Goal: Task Accomplishment & Management: Manage account settings

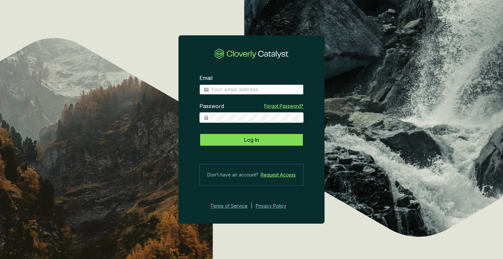
type input "[EMAIL_ADDRESS][DOMAIN_NAME]"
click at [219, 135] on button "Log In" at bounding box center [251, 139] width 104 height 13
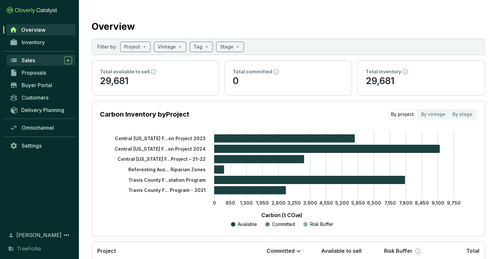
click at [31, 56] on div "Sales" at bounding box center [47, 60] width 50 height 8
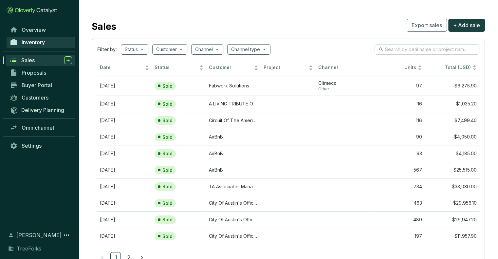
click at [36, 42] on span "Inventory" at bounding box center [33, 42] width 23 height 7
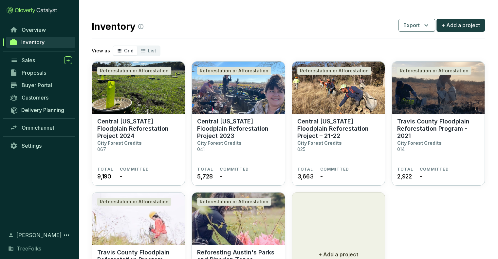
drag, startPoint x: 185, startPoint y: 17, endPoint x: 203, endPoint y: 21, distance: 18.8
click at [203, 21] on div "Inventory Export + Add a project" at bounding box center [288, 25] width 393 height 16
click at [171, 18] on div "Inventory Export + Add a project" at bounding box center [288, 25] width 393 height 16
drag, startPoint x: 96, startPoint y: 27, endPoint x: 112, endPoint y: 28, distance: 16.5
click at [112, 28] on h2 "Inventory" at bounding box center [118, 27] width 52 height 14
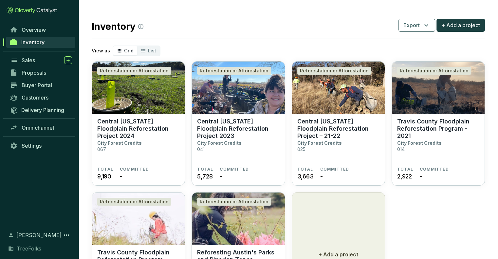
click at [117, 28] on h2 "Inventory" at bounding box center [118, 27] width 52 height 14
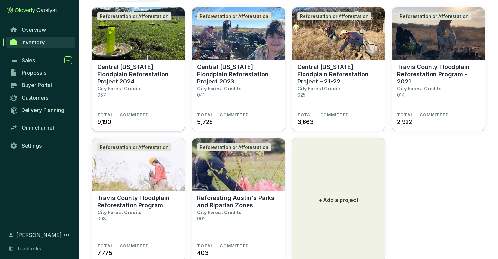
scroll to position [75, 0]
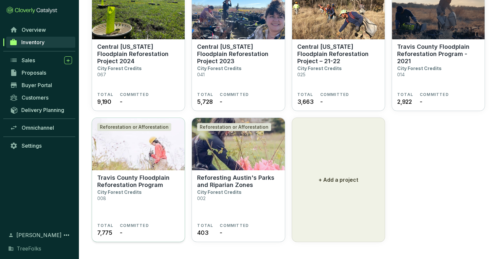
click at [147, 194] on section "Travis County Floodplain Reforestation Program City Forest Credits 008" at bounding box center [138, 198] width 82 height 49
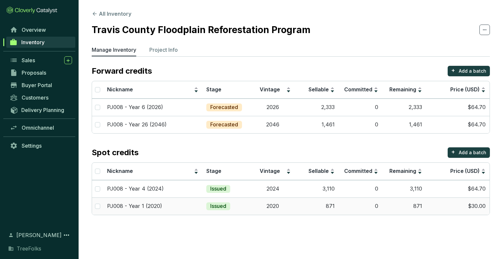
click at [353, 200] on td "0" at bounding box center [361, 205] width 44 height 17
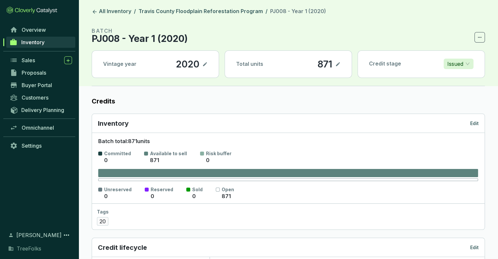
click at [335, 67] on icon at bounding box center [337, 64] width 5 height 8
drag, startPoint x: 322, startPoint y: 65, endPoint x: 292, endPoint y: 64, distance: 30.2
click at [292, 64] on div "Total units 871" at bounding box center [288, 64] width 127 height 27
click at [331, 27] on section "BATCH PJ008 - Year 1 (2020)" at bounding box center [288, 35] width 393 height 16
click at [364, 39] on section "BATCH PJ008 - Year 1 (2020)" at bounding box center [288, 35] width 393 height 16
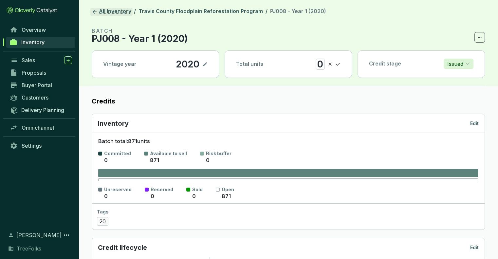
click at [94, 9] on icon at bounding box center [95, 12] width 6 height 6
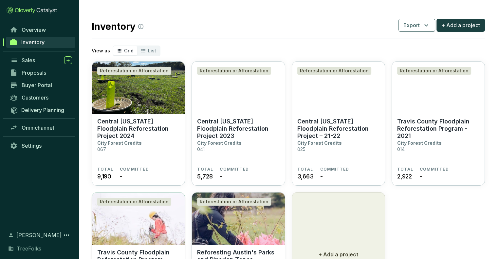
scroll to position [75, 0]
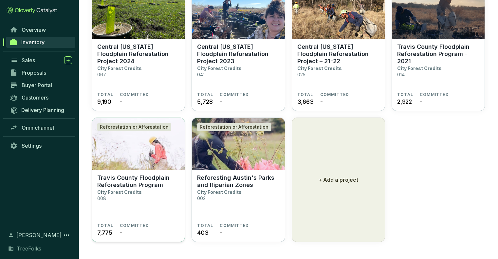
click at [156, 189] on section "Travis County Floodplain Reforestation Program City Forest Credits 008" at bounding box center [138, 198] width 82 height 49
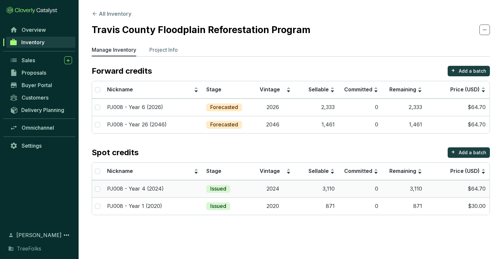
click at [318, 185] on td "3,110" at bounding box center [317, 188] width 44 height 17
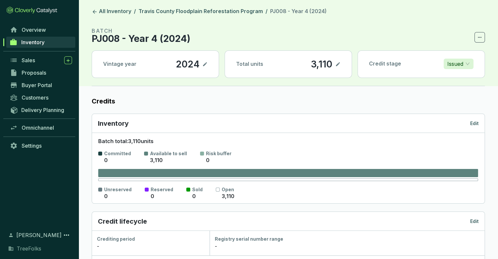
click at [338, 65] on icon at bounding box center [337, 64] width 5 height 8
click at [339, 65] on icon at bounding box center [337, 64] width 5 height 8
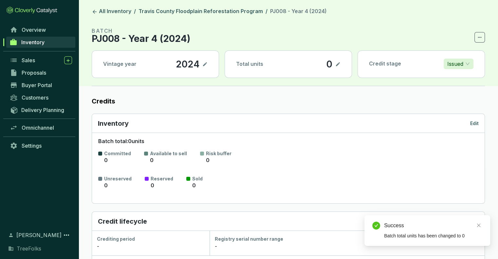
click at [337, 63] on icon at bounding box center [337, 64] width 5 height 8
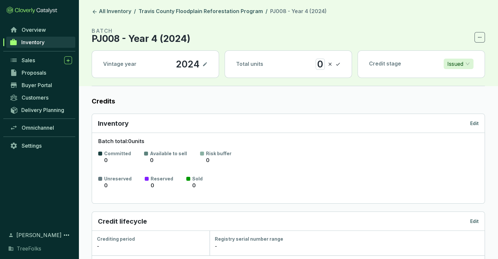
click at [321, 65] on div "0" at bounding box center [320, 64] width 9 height 11
click at [335, 64] on icon at bounding box center [337, 64] width 5 height 8
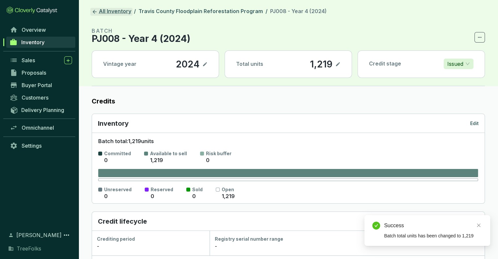
click at [91, 11] on link "All Inventory" at bounding box center [111, 12] width 42 height 8
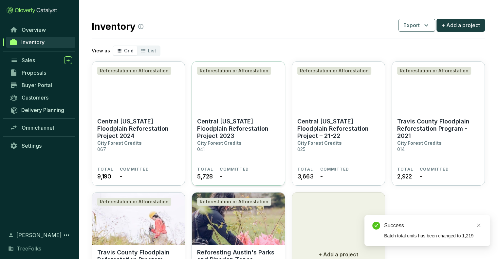
scroll to position [75, 0]
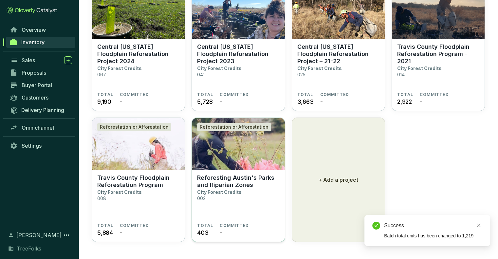
click at [223, 176] on p "Reforesting Austin's Parks and Riparian Zones" at bounding box center [238, 181] width 82 height 14
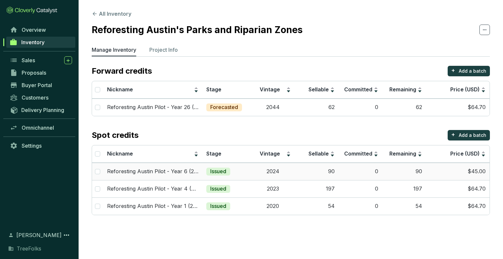
click at [331, 170] on td "90" at bounding box center [317, 171] width 44 height 17
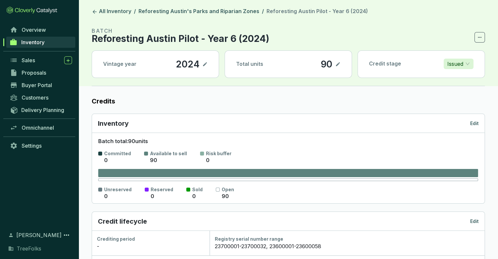
click at [325, 65] on p "90" at bounding box center [327, 64] width 12 height 11
click at [335, 65] on section "90" at bounding box center [331, 64] width 20 height 11
click at [338, 64] on icon at bounding box center [338, 64] width 4 height 4
click at [319, 65] on div "90" at bounding box center [317, 64] width 15 height 11
click at [339, 65] on icon at bounding box center [337, 64] width 5 height 8
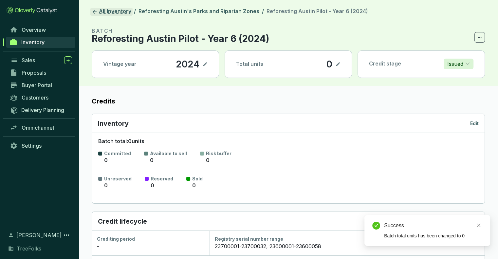
click at [95, 10] on icon at bounding box center [95, 12] width 6 height 6
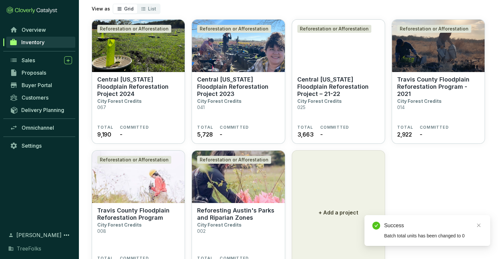
scroll to position [75, 0]
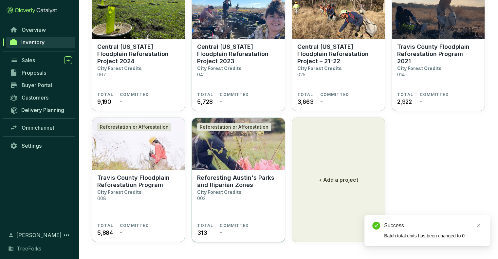
click at [250, 178] on p "Reforesting Austin's Parks and Riparian Zones" at bounding box center [238, 181] width 82 height 14
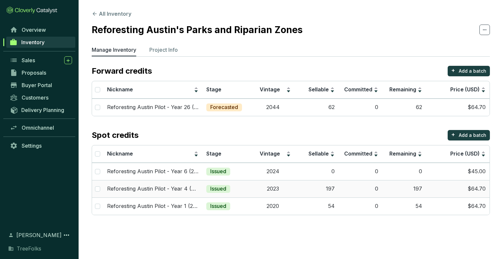
click at [322, 186] on td "197" at bounding box center [317, 188] width 44 height 17
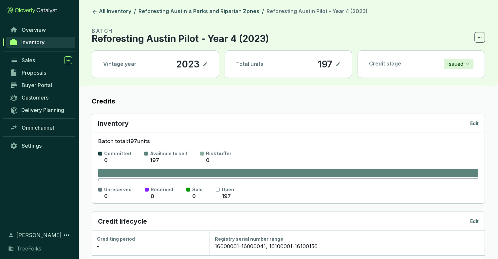
click at [338, 66] on icon at bounding box center [337, 64] width 5 height 8
drag, startPoint x: 321, startPoint y: 61, endPoint x: 308, endPoint y: 61, distance: 13.1
click at [308, 61] on div "197" at bounding box center [316, 64] width 18 height 11
click at [339, 64] on icon at bounding box center [337, 64] width 5 height 8
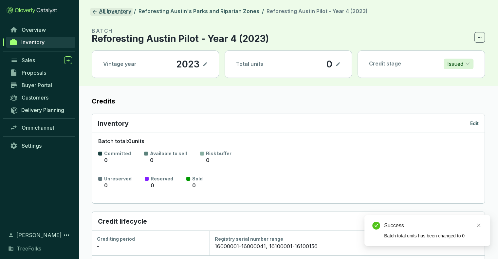
click at [98, 9] on link "All Inventory" at bounding box center [111, 12] width 42 height 8
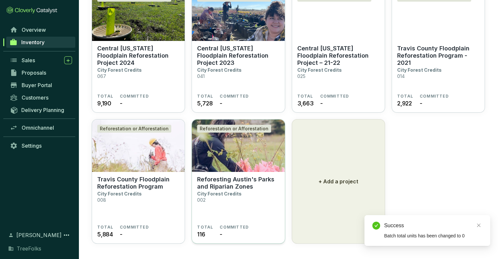
scroll to position [75, 0]
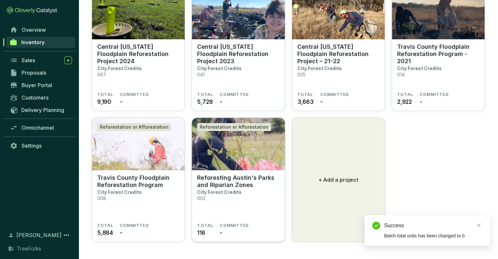
click at [228, 208] on section "Reforesting Austin's Parks and Riparian Zones City Forest Credits 002" at bounding box center [238, 198] width 82 height 49
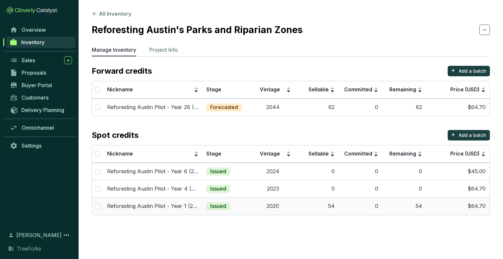
click at [312, 203] on td "54" at bounding box center [317, 205] width 44 height 17
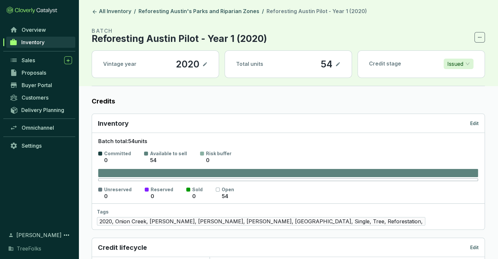
click at [340, 64] on icon at bounding box center [337, 64] width 5 height 8
click at [339, 63] on icon at bounding box center [337, 64] width 5 height 8
click at [336, 64] on icon at bounding box center [337, 64] width 5 height 8
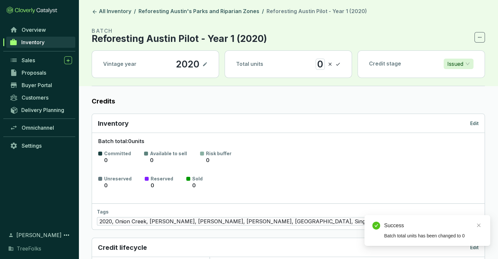
click at [329, 120] on div "Inventory Edit" at bounding box center [288, 123] width 381 height 9
click at [94, 15] on link "All Inventory" at bounding box center [111, 12] width 42 height 8
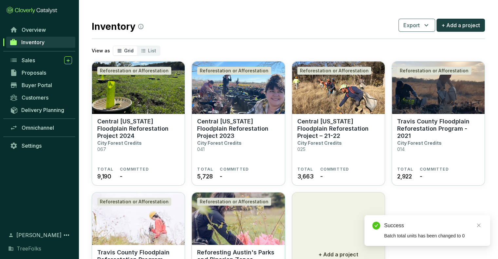
scroll to position [75, 0]
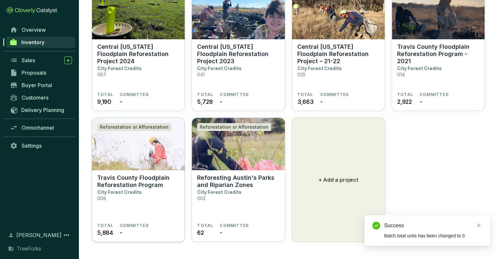
click at [155, 154] on img at bounding box center [138, 144] width 93 height 52
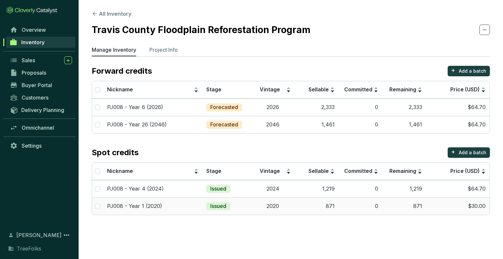
click at [326, 205] on td "871" at bounding box center [317, 205] width 44 height 17
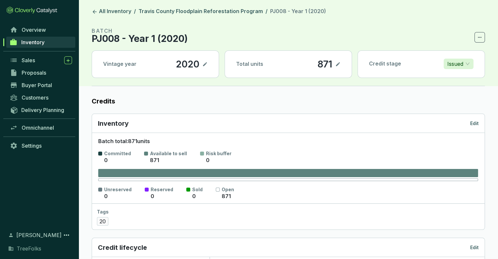
click at [335, 65] on section "871" at bounding box center [328, 64] width 23 height 11
click at [337, 65] on icon at bounding box center [338, 64] width 4 height 4
drag, startPoint x: 323, startPoint y: 64, endPoint x: 293, endPoint y: 64, distance: 30.1
click at [293, 64] on div "Total units 871" at bounding box center [288, 64] width 127 height 27
click at [338, 65] on icon at bounding box center [337, 64] width 5 height 8
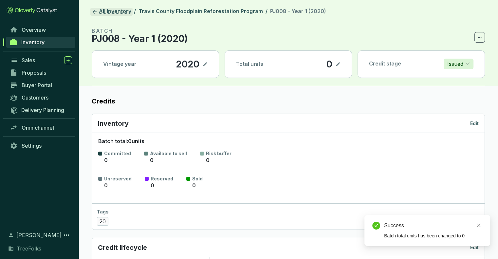
click at [102, 13] on link "All Inventory" at bounding box center [111, 12] width 42 height 8
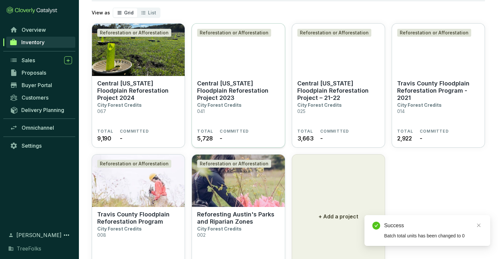
scroll to position [75, 0]
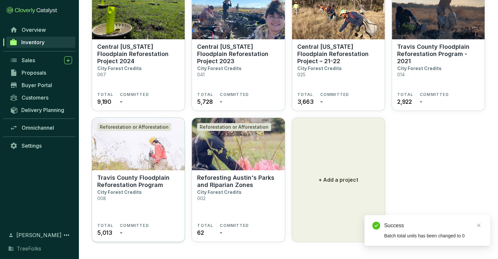
click at [108, 187] on p "Travis County Floodplain Reforestation Program" at bounding box center [138, 181] width 82 height 14
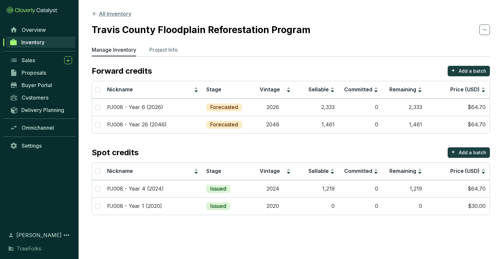
click at [94, 13] on icon at bounding box center [95, 14] width 4 height 4
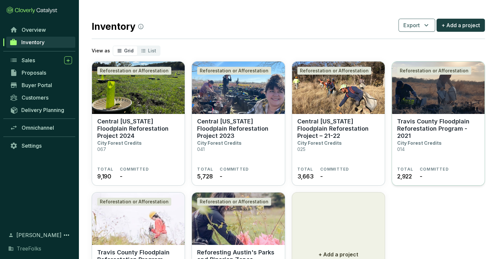
click at [410, 122] on p "Travis County Floodplain Reforestation Program - 2021" at bounding box center [438, 129] width 82 height 22
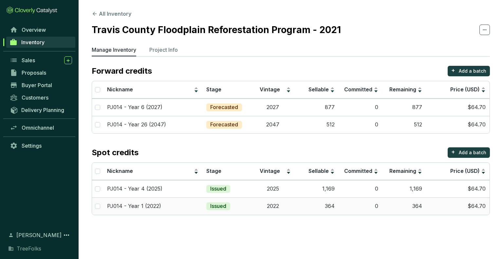
click at [322, 205] on td "364" at bounding box center [317, 205] width 44 height 17
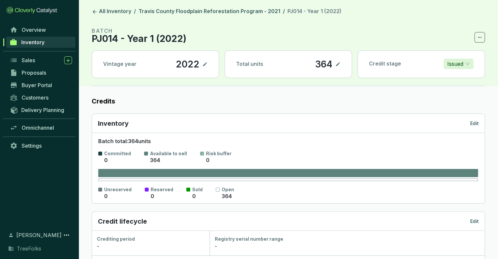
click at [340, 62] on icon at bounding box center [337, 64] width 5 height 8
drag, startPoint x: 320, startPoint y: 65, endPoint x: 303, endPoint y: 60, distance: 18.4
click at [303, 60] on div "Total units 364" at bounding box center [288, 64] width 127 height 27
click at [339, 65] on icon at bounding box center [337, 64] width 5 height 8
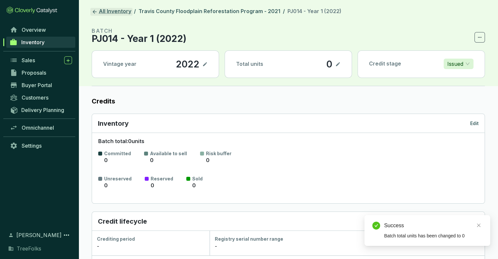
click at [92, 14] on icon at bounding box center [95, 12] width 6 height 6
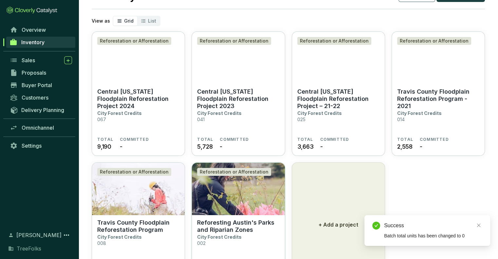
scroll to position [75, 0]
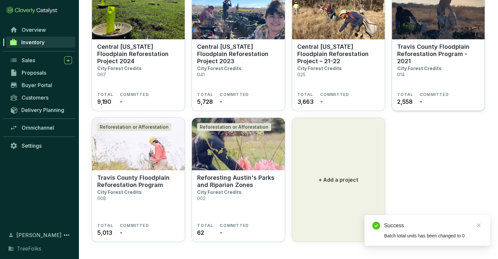
click at [446, 68] on section "Travis County Floodplain Reforestation Program - 2021 City Forest Credits 014" at bounding box center [438, 67] width 82 height 49
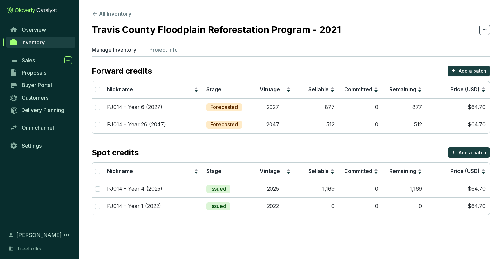
click at [92, 14] on icon at bounding box center [95, 14] width 6 height 6
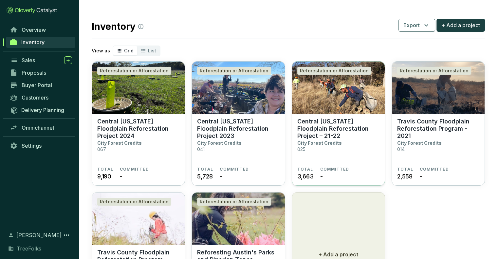
click at [342, 135] on section "Central Texas Floodplain Reforestation Project – 21-22 City Forest Credits 025" at bounding box center [338, 142] width 82 height 49
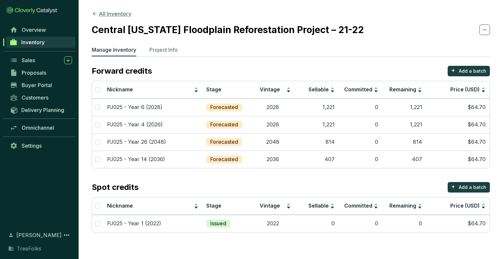
click at [93, 14] on icon at bounding box center [95, 14] width 4 height 4
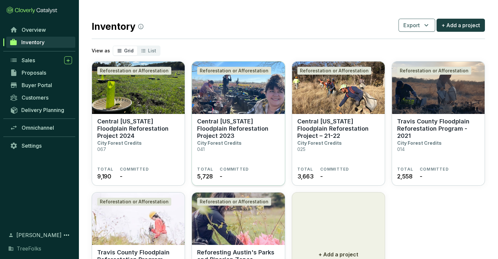
click at [262, 138] on section "Central [US_STATE] Floodplain Reforestation Project 2023 City Forest Credits 041" at bounding box center [238, 142] width 82 height 49
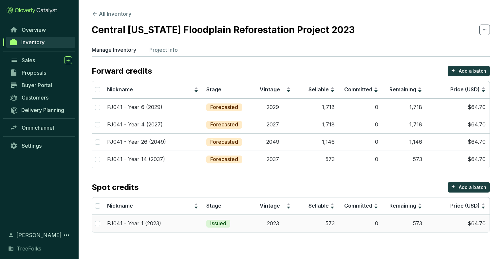
click at [326, 218] on td "573" at bounding box center [317, 223] width 44 height 17
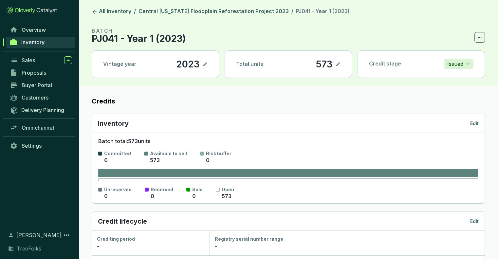
click at [340, 63] on icon at bounding box center [337, 64] width 5 height 8
drag, startPoint x: 328, startPoint y: 63, endPoint x: 312, endPoint y: 65, distance: 16.9
click at [312, 65] on section "573" at bounding box center [322, 64] width 35 height 11
drag, startPoint x: 322, startPoint y: 65, endPoint x: 312, endPoint y: 61, distance: 10.6
click at [310, 63] on div "573" at bounding box center [315, 64] width 20 height 11
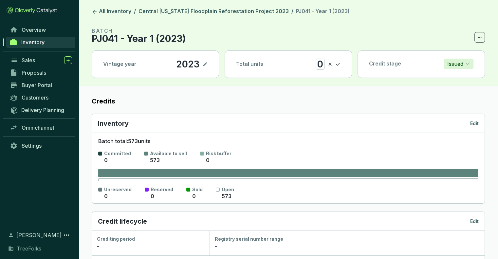
click at [339, 63] on icon at bounding box center [337, 64] width 5 height 8
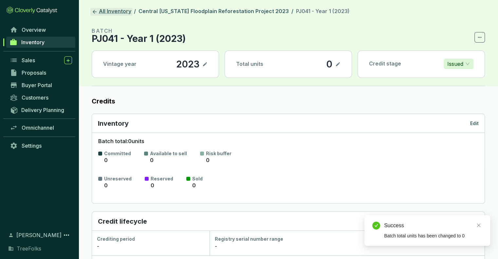
click at [90, 11] on link "All Inventory" at bounding box center [111, 12] width 42 height 8
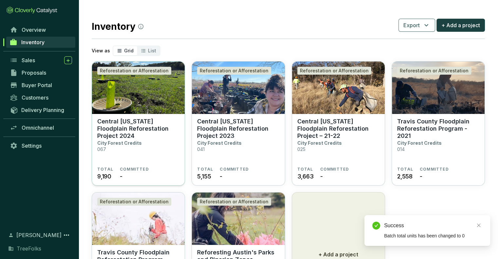
click at [144, 138] on section "Central Texas Floodplain Reforestation Project 2024 City Forest Credits 067" at bounding box center [138, 142] width 82 height 49
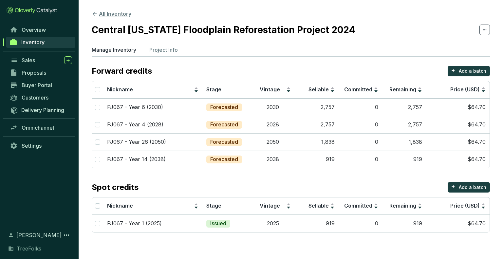
click at [93, 14] on icon at bounding box center [95, 14] width 4 height 4
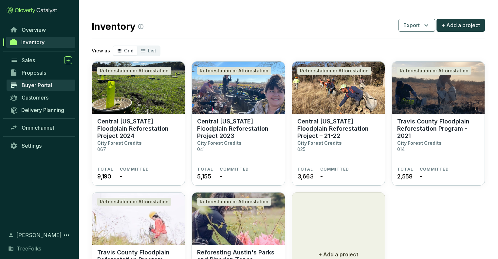
click at [31, 84] on span "Buyer Portal" at bounding box center [37, 85] width 30 height 7
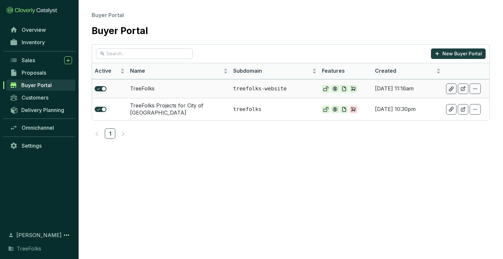
click at [295, 89] on p "treefolks-website" at bounding box center [274, 88] width 83 height 7
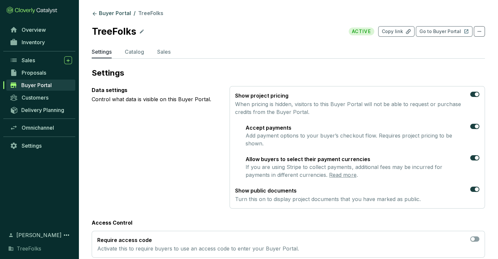
click at [135, 33] on p "TreeFolks" at bounding box center [114, 31] width 45 height 14
click at [139, 32] on icon at bounding box center [141, 32] width 5 height 8
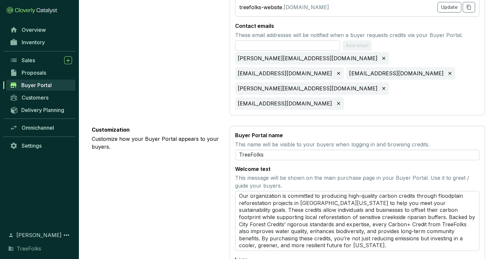
scroll to position [295, 0]
click at [274, 149] on input "TreeFolks" at bounding box center [357, 154] width 244 height 10
type input "TreeFolks Carbon+ Credits"
click at [162, 158] on div "Customization Customize how your Buyer Portal appears to your buyers." at bounding box center [155, 223] width 127 height 197
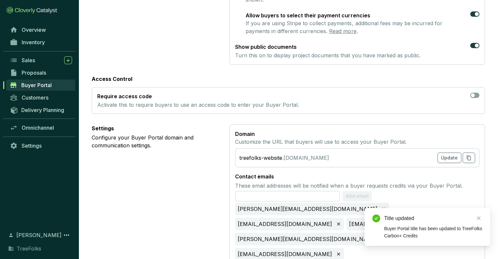
scroll to position [0, 0]
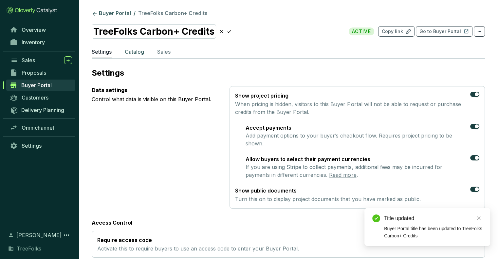
click at [140, 51] on p "Catalog" at bounding box center [134, 52] width 19 height 8
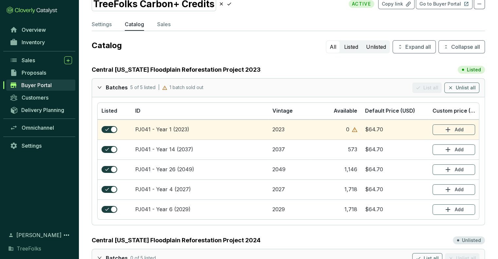
scroll to position [65, 0]
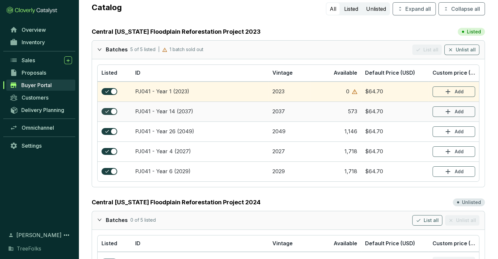
click at [111, 111] on div "button" at bounding box center [114, 112] width 6 height 6
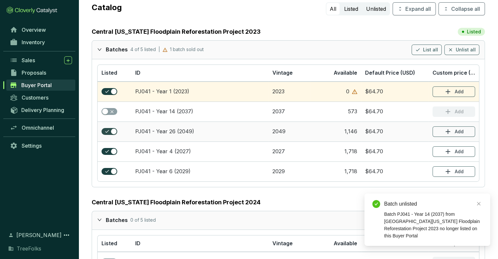
click at [108, 133] on span "button" at bounding box center [110, 131] width 16 height 7
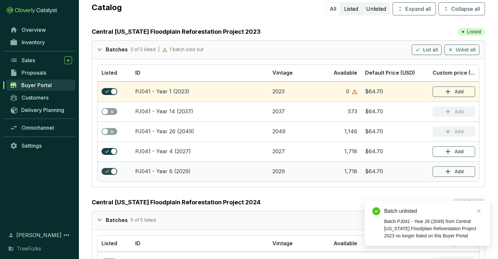
click at [108, 169] on span "button" at bounding box center [110, 171] width 16 height 7
click at [114, 146] on td at bounding box center [115, 151] width 34 height 20
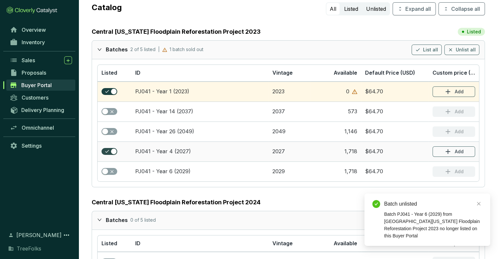
click at [112, 149] on div "button" at bounding box center [114, 152] width 6 height 6
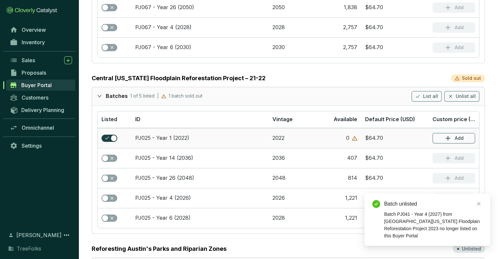
scroll to position [277, 0]
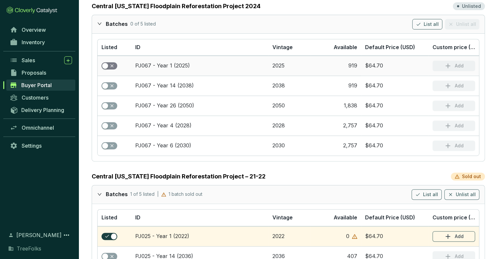
click at [106, 65] on div "button" at bounding box center [105, 66] width 6 height 6
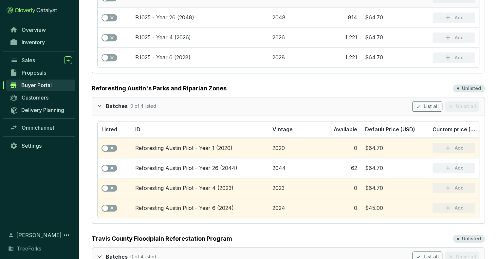
scroll to position [524, 0]
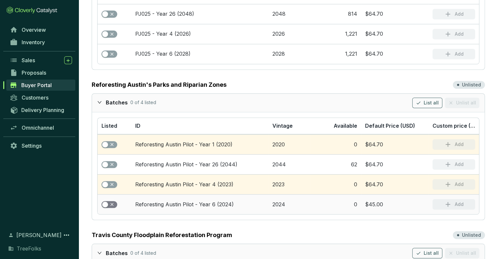
click at [109, 201] on span "button" at bounding box center [110, 204] width 16 height 7
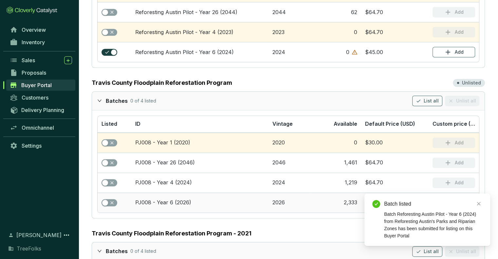
scroll to position [688, 0]
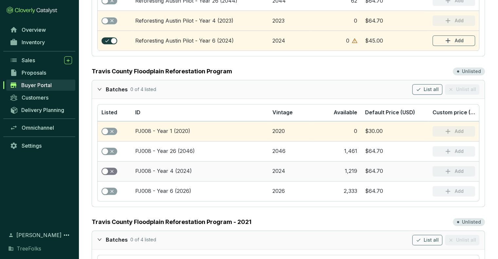
click at [104, 168] on div "button" at bounding box center [105, 171] width 6 height 6
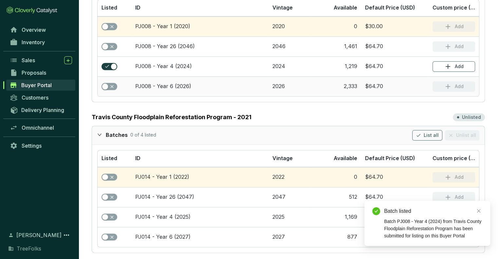
scroll to position [795, 0]
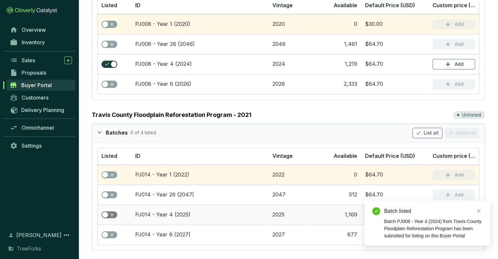
click at [105, 212] on div "button" at bounding box center [105, 215] width 6 height 6
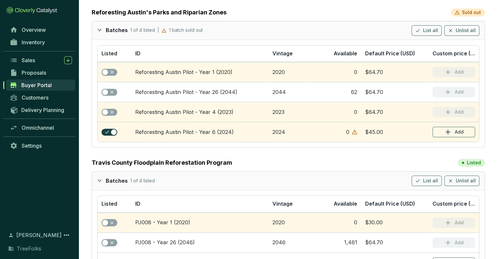
scroll to position [622, 0]
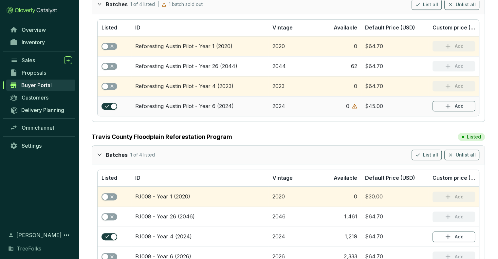
click at [373, 104] on div "$45.00" at bounding box center [374, 106] width 18 height 7
click at [374, 106] on div "$45.00" at bounding box center [374, 106] width 18 height 7
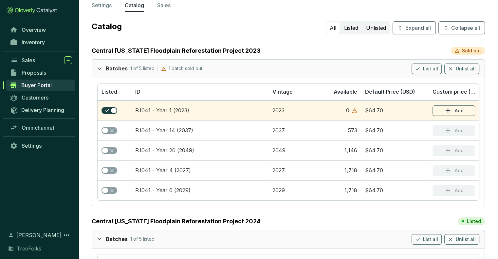
scroll to position [0, 0]
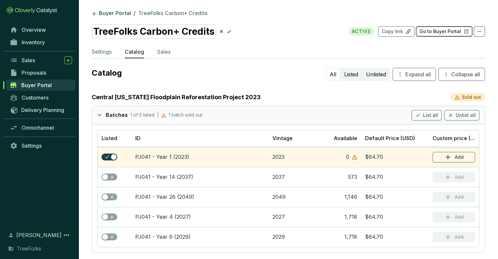
click at [437, 30] on p "Go to Buyer Portal" at bounding box center [440, 31] width 42 height 7
click at [271, 52] on ul "Settings Catalog Sales" at bounding box center [288, 53] width 393 height 10
click at [37, 43] on span "Inventory" at bounding box center [33, 42] width 23 height 7
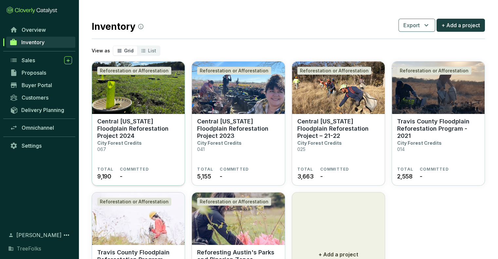
click at [129, 140] on p "City Forest Credits" at bounding box center [119, 143] width 45 height 6
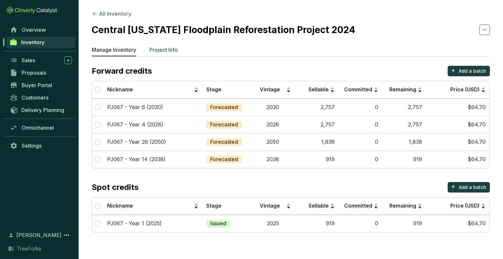
click at [162, 52] on p "Project Info" at bounding box center [163, 50] width 28 height 8
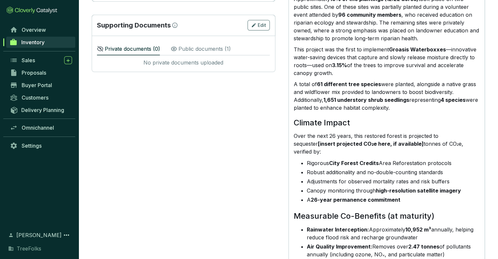
scroll to position [491, 0]
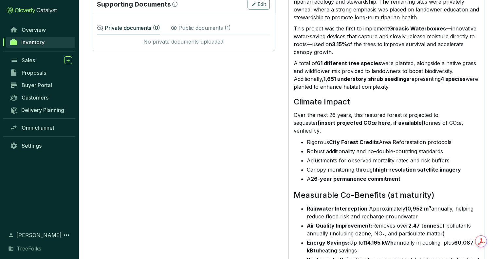
click at [391, 135] on p "Over the next 26 years, this restored forest is projected to sequester [insert …" at bounding box center [387, 123] width 186 height 24
click at [396, 126] on strong "[insert projected CO₂e here, if available]" at bounding box center [371, 123] width 106 height 7
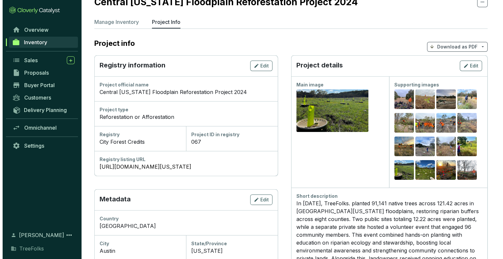
scroll to position [0, 0]
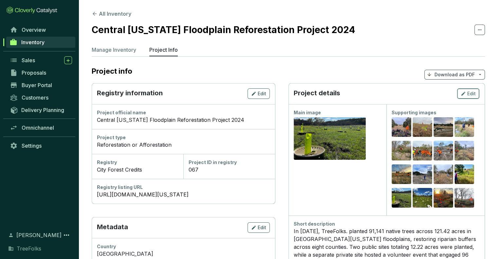
click at [463, 94] on icon "button" at bounding box center [463, 94] width 4 height 4
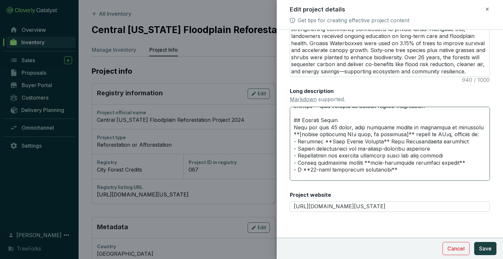
scroll to position [178, 0]
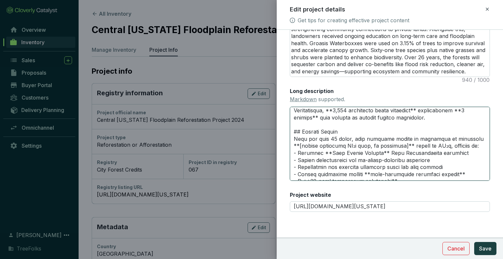
drag, startPoint x: 390, startPoint y: 145, endPoint x: 296, endPoint y: 149, distance: 94.4
click at [296, 149] on textarea "Long description Markdown supported." at bounding box center [390, 144] width 200 height 74
paste textarea "1,169"
type textarea "# Central [US_STATE] Floodplain Reforestation Project 2024 In [DATE], TreeFolks…"
click at [296, 145] on textarea "Long description Markdown supported." at bounding box center [390, 144] width 200 height 74
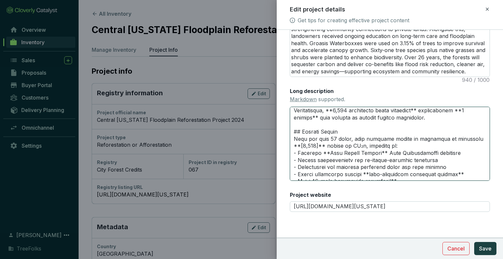
type textarea "# Central [US_STATE] Floodplain Reforestation Project 2024 In [DATE], TreeFolks…"
click at [315, 148] on textarea "Long description Markdown supported." at bounding box center [390, 144] width 200 height 74
type textarea "# Central Texas Floodplain Reforestation Project 2024 In 2024, TreeFolks INC. l…"
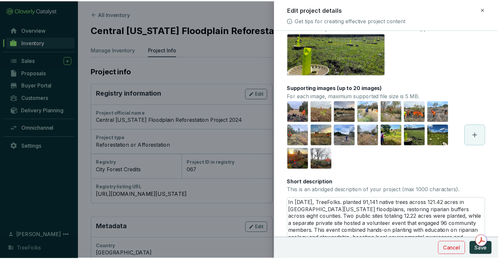
scroll to position [33, 0]
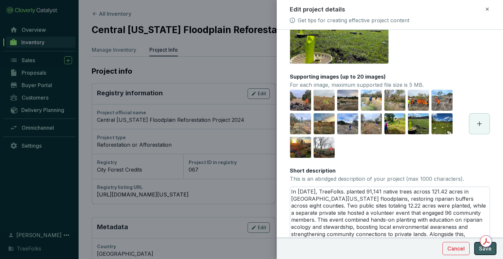
type textarea "# Central Texas Floodplain Reforestation Project 2024 In 2024, TreeFolks INC. l…"
click at [476, 250] on button "Save" at bounding box center [485, 248] width 22 height 13
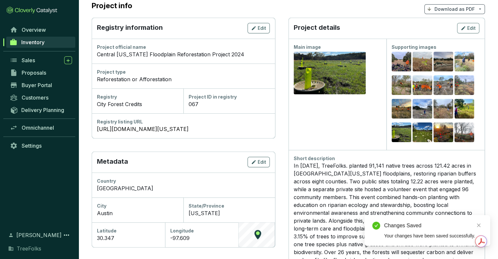
scroll to position [0, 0]
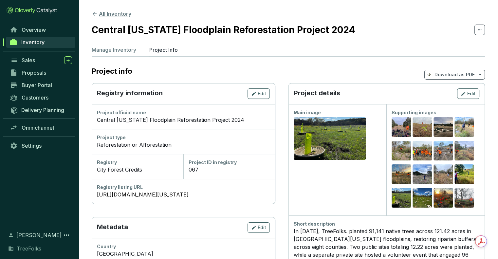
click at [98, 14] on button "All Inventory" at bounding box center [112, 14] width 40 height 8
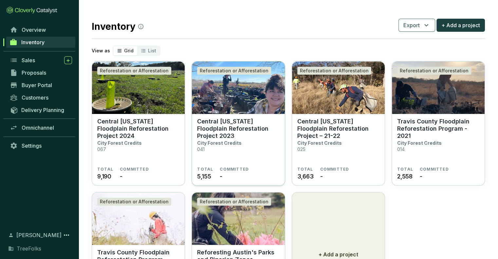
click at [233, 118] on p "Central [US_STATE] Floodplain Reforestation Project 2023" at bounding box center [238, 129] width 82 height 22
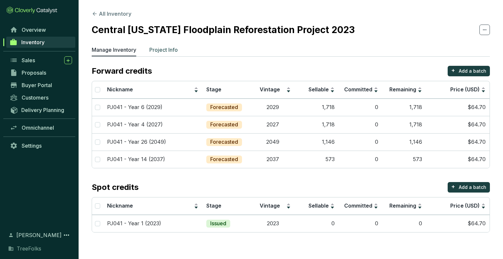
click at [167, 49] on p "Project Info" at bounding box center [163, 50] width 28 height 8
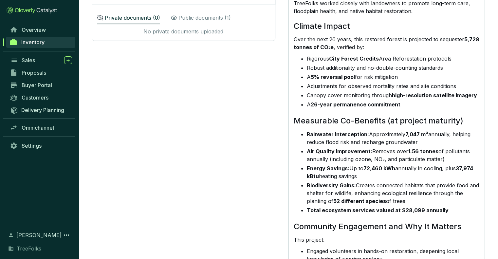
scroll to position [426, 0]
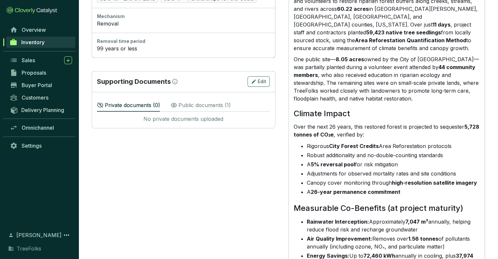
click at [203, 150] on section "Registry information Edit Project official name Central Texas Floodplain Refore…" at bounding box center [184, 53] width 184 height 791
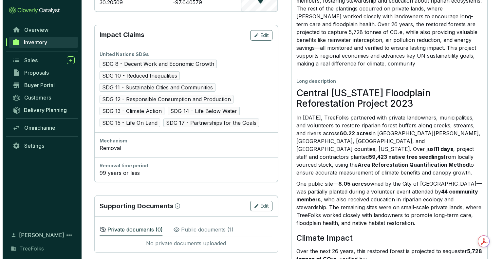
scroll to position [360, 0]
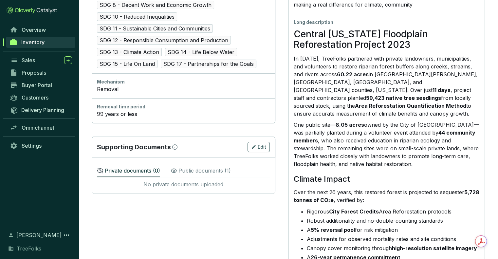
click at [211, 167] on p "Public documents ( 1 )" at bounding box center [204, 171] width 52 height 8
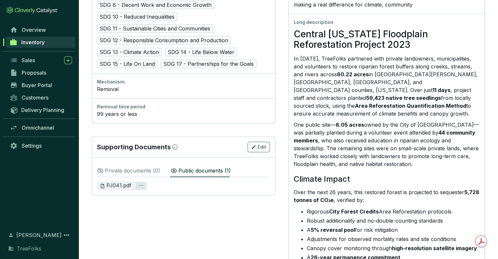
click at [142, 185] on icon "ellipsis" at bounding box center [141, 185] width 4 height 1
click at [169, 208] on section "Registry information Edit Project official name Central Texas Floodplain Refore…" at bounding box center [184, 118] width 184 height 791
click at [270, 146] on button "Edit" at bounding box center [259, 147] width 22 height 10
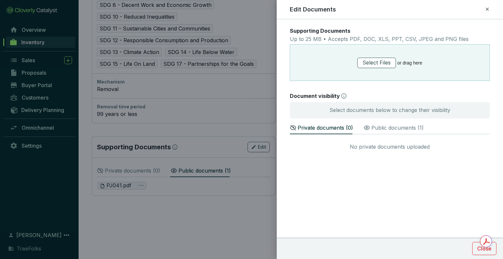
click at [381, 60] on span "Select Files" at bounding box center [376, 63] width 28 height 8
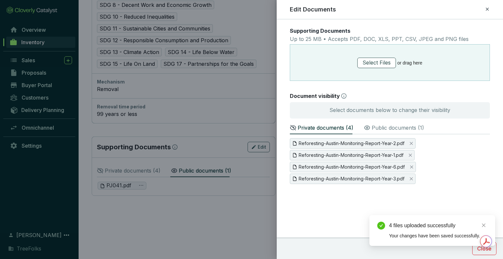
click at [371, 63] on span "Select Files" at bounding box center [376, 63] width 28 height 8
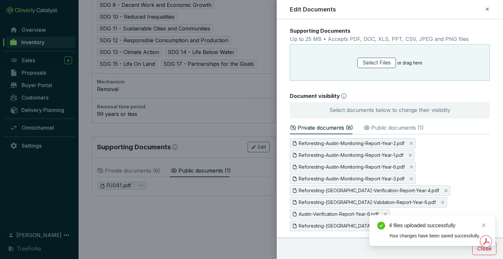
click at [359, 64] on button "Select Files" at bounding box center [376, 63] width 39 height 10
click at [375, 60] on span "Select Files" at bounding box center [376, 63] width 28 height 8
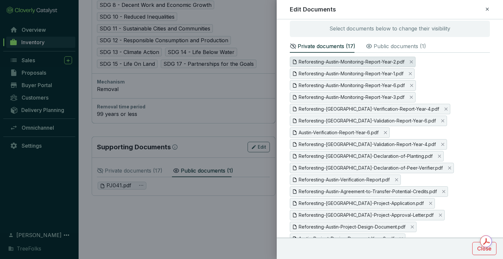
scroll to position [0, 0]
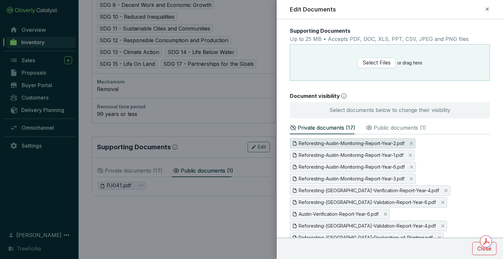
click at [364, 143] on span "Reforesting-Austin-Monitoring-Report-Year-2.pdf" at bounding box center [352, 143] width 106 height 7
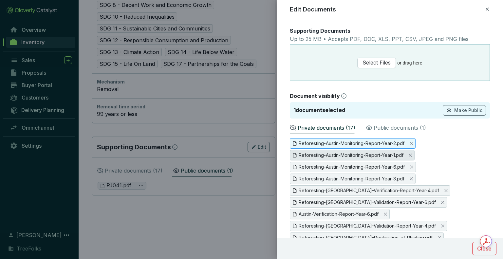
click at [366, 153] on span "Reforesting-Austin-Monitoring-Report-Year-1.pdf" at bounding box center [351, 155] width 105 height 7
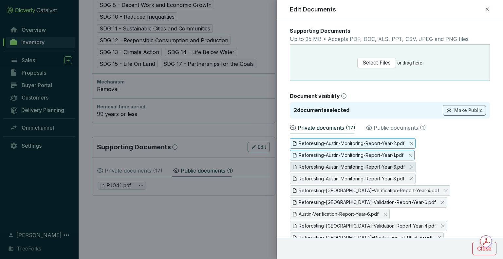
click at [367, 164] on span "Reforesting-Austin-Monitoring-Report-Year-6.pdf" at bounding box center [352, 166] width 106 height 7
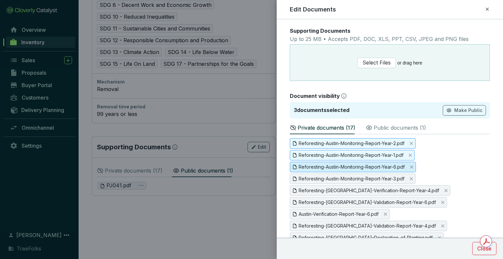
click at [368, 172] on span "Reforesting-Austin-Monitoring-Report-Year-6.pdf" at bounding box center [353, 167] width 126 height 10
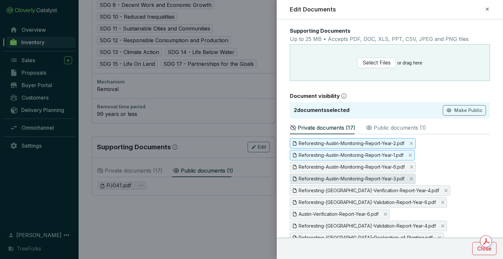
click at [369, 176] on span "Reforesting-Austin-Monitoring-Report-Year-3.pdf" at bounding box center [352, 178] width 106 height 7
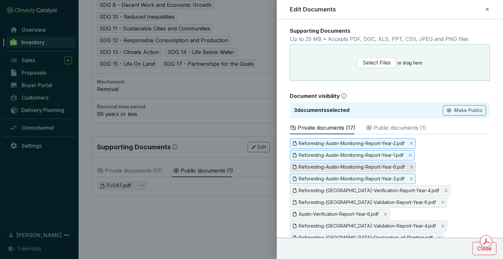
drag, startPoint x: 369, startPoint y: 186, endPoint x: 368, endPoint y: 169, distance: 16.7
click at [370, 185] on span "Reforesting-Austin-Verification-Report-Year-4.pdf" at bounding box center [370, 190] width 160 height 10
click at [368, 164] on span "Reforesting-Austin-Monitoring-Report-Year-6.pdf" at bounding box center [352, 166] width 106 height 7
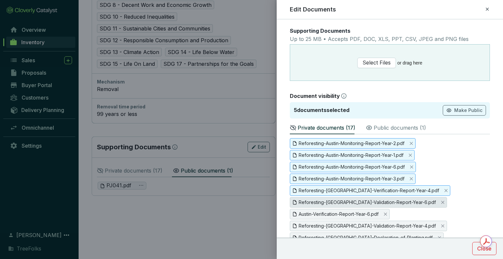
click at [364, 202] on span "Reforesting-Austin-Validation-Report-Year-6.pdf" at bounding box center [367, 202] width 137 height 7
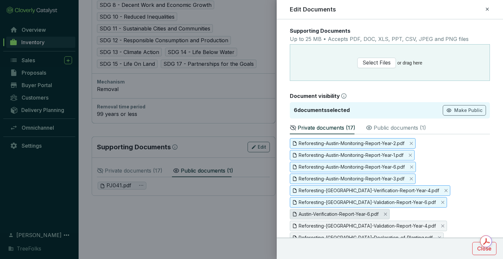
click at [358, 213] on span "Austin-Verification-Report-Year-6.pdf" at bounding box center [339, 214] width 80 height 7
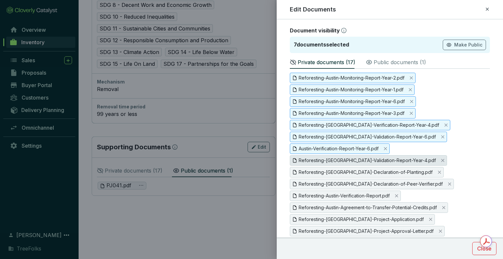
click at [361, 163] on span "Reforesting-Austin-Validation-Report-Year-4.pdf" at bounding box center [368, 160] width 157 height 10
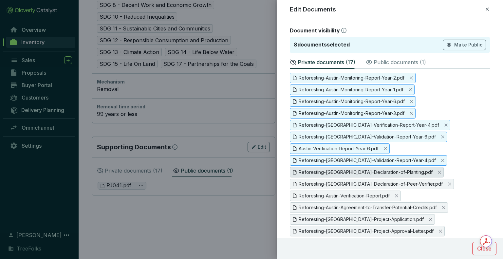
click at [363, 171] on span "Reforesting-Austin-Declaration-of-Planting.pdf" at bounding box center [366, 172] width 134 height 7
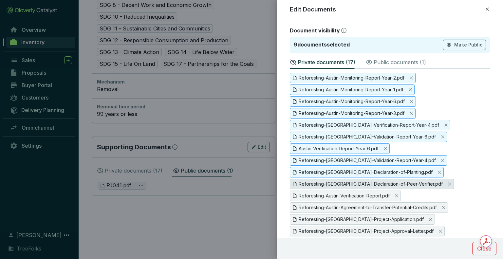
click at [367, 187] on span "Reforesting-Austin-Declaration-of-Peer-Verifier.pdf" at bounding box center [372, 184] width 164 height 10
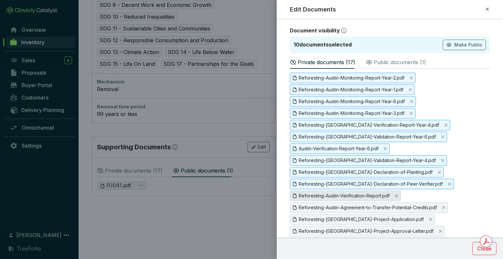
click at [366, 198] on span "Reforesting-Austin-Verification-Report.pdf" at bounding box center [345, 196] width 111 height 10
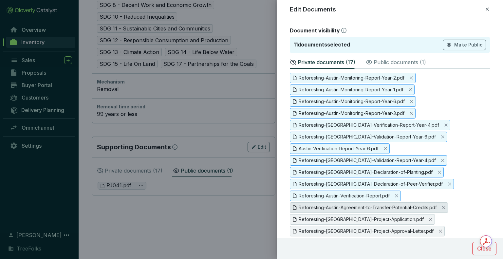
click at [364, 210] on span "Reforesting-Austin-Agreement-to-Transfer-Potential-Credits.pdf" at bounding box center [369, 207] width 158 height 10
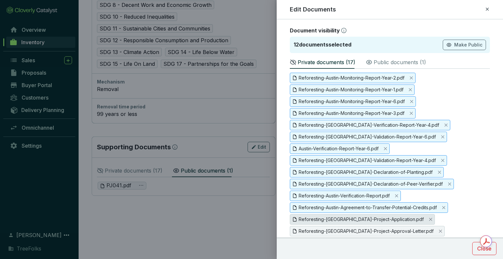
click at [362, 217] on span "Reforesting-Austin-Project-Application.pdf" at bounding box center [361, 219] width 125 height 7
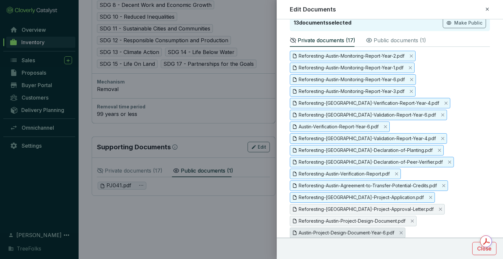
scroll to position [110, 0]
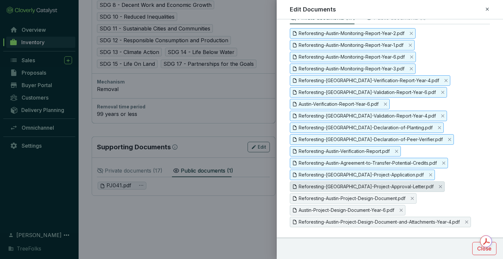
click at [366, 183] on span "Reforesting-Austin-Project-Approval-Letter.pdf" at bounding box center [366, 186] width 135 height 7
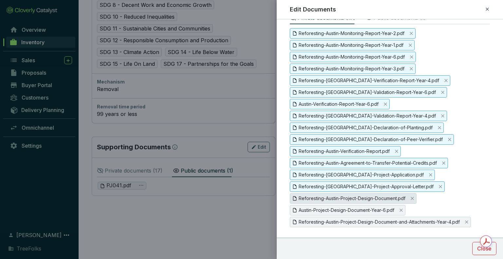
click at [369, 198] on span "Reforesting-Austin-Project-Design-Document.pdf" at bounding box center [352, 198] width 107 height 7
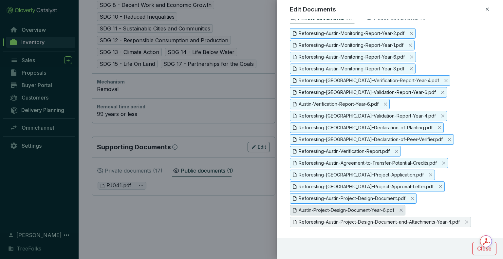
click at [369, 207] on span "Austin-Project-Design-Document-Year-6.pdf" at bounding box center [347, 210] width 96 height 7
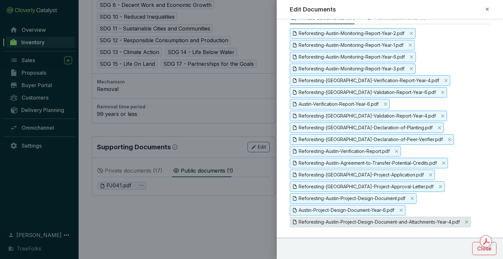
click at [370, 222] on span "Reforesting-Austin-Project-Design-Document-and-Attachments-Year-4.pdf" at bounding box center [379, 221] width 161 height 7
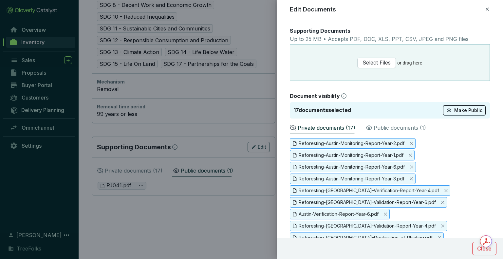
click at [448, 115] on button "Make Public" at bounding box center [464, 110] width 43 height 10
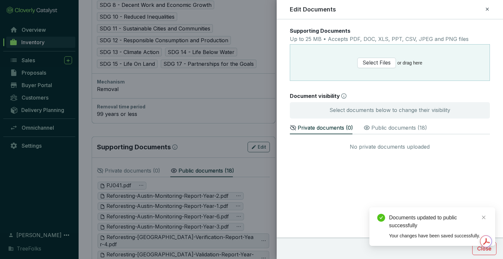
click at [487, 9] on icon at bounding box center [487, 9] width 3 height 3
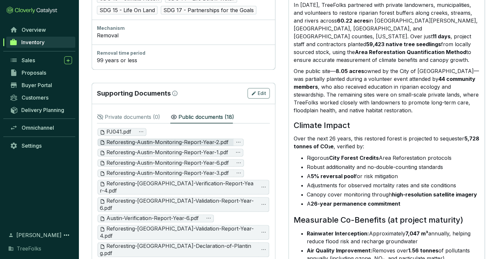
scroll to position [426, 0]
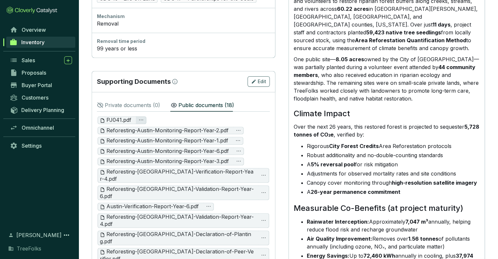
click at [141, 120] on icon "ellipsis" at bounding box center [140, 119] width 5 height 5
click at [133, 138] on span "Delete" at bounding box center [132, 137] width 20 height 7
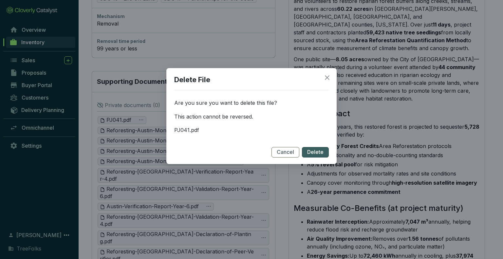
click at [314, 153] on span "Delete" at bounding box center [315, 152] width 16 height 7
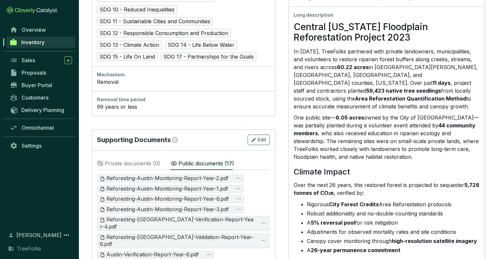
scroll to position [458, 0]
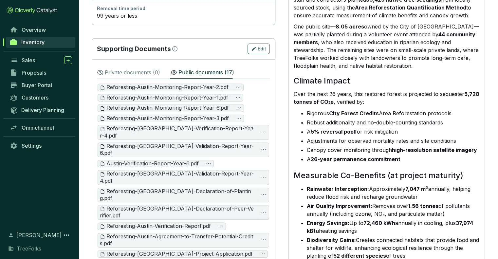
drag, startPoint x: 241, startPoint y: 117, endPoint x: 204, endPoint y: 78, distance: 53.5
click at [211, 77] on div "Private documents ( 0 ) Public documents ( 17 ) No private documents uploaded R…" at bounding box center [183, 189] width 173 height 249
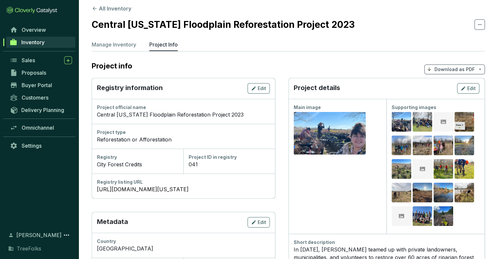
scroll to position [0, 0]
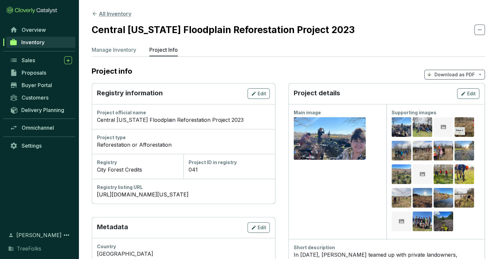
click at [95, 14] on icon at bounding box center [95, 14] width 4 height 4
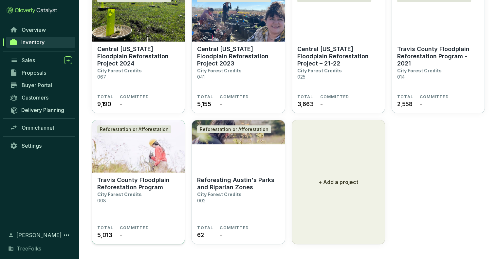
scroll to position [75, 0]
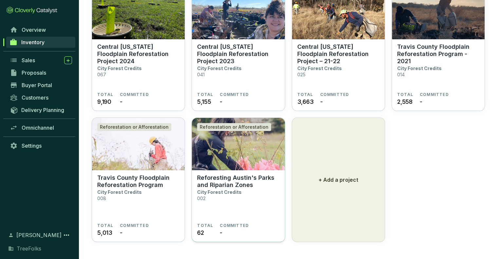
click at [211, 190] on p "City Forest Credits" at bounding box center [219, 192] width 45 height 6
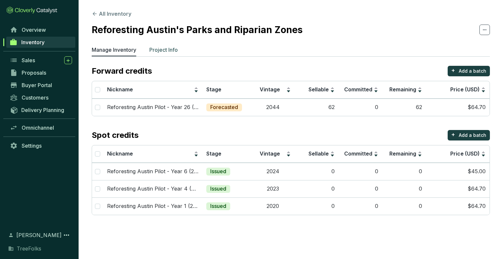
click at [172, 54] on li "Project Info" at bounding box center [163, 51] width 28 height 10
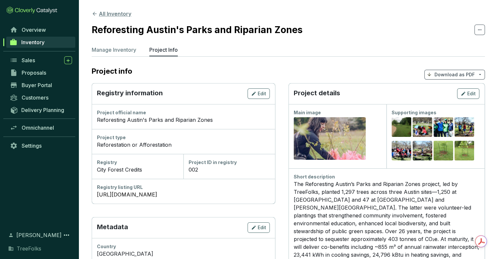
click at [93, 12] on icon at bounding box center [95, 14] width 6 height 6
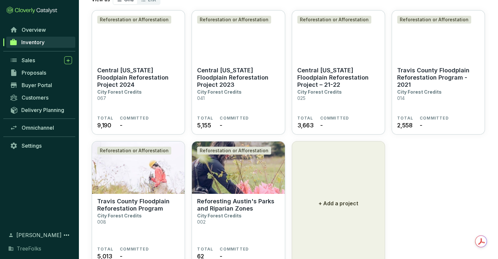
scroll to position [75, 0]
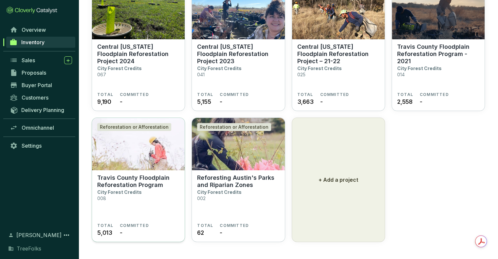
click at [178, 196] on section "Travis County Floodplain Reforestation Program City Forest Credits 008" at bounding box center [138, 198] width 82 height 49
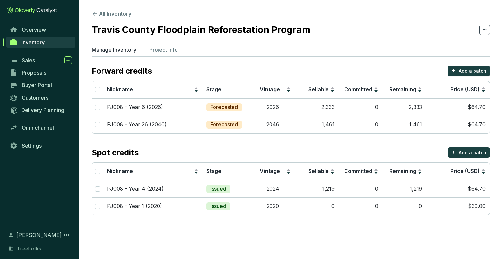
click at [94, 15] on icon at bounding box center [95, 14] width 4 height 4
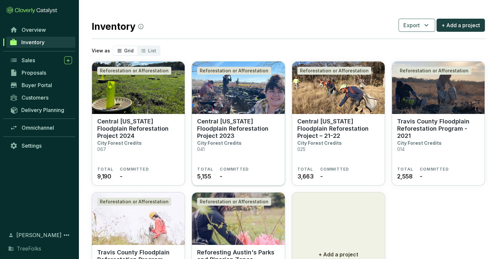
click at [243, 145] on section "Central Texas Floodplain Reforestation Project 2023 City Forest Credits 041" at bounding box center [238, 142] width 82 height 49
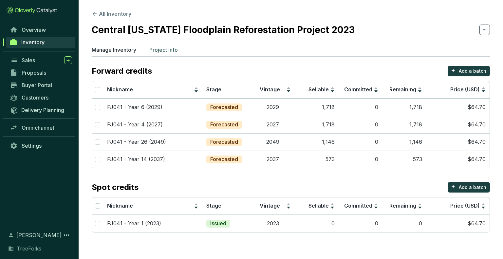
click at [159, 50] on p "Project Info" at bounding box center [163, 50] width 28 height 8
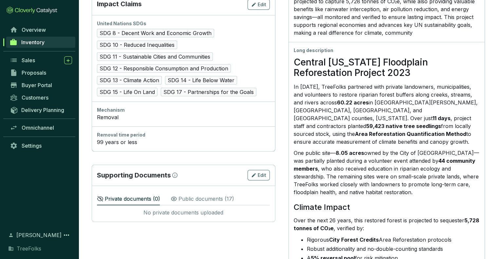
scroll to position [393, 0]
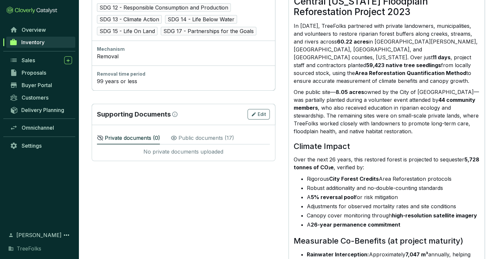
click at [213, 138] on p "Public documents ( 17 )" at bounding box center [206, 138] width 56 height 8
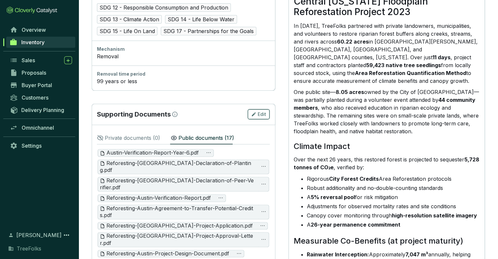
click at [256, 110] on icon "button" at bounding box center [253, 114] width 5 height 8
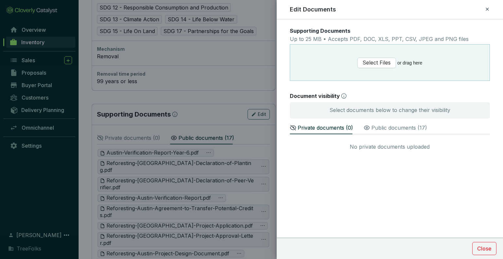
click at [375, 126] on p "Public documents ( 17 )" at bounding box center [399, 128] width 56 height 8
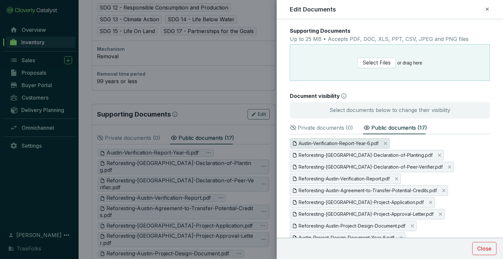
click at [353, 142] on span "Austin-Verification-Report-Year-6.pdf" at bounding box center [339, 143] width 80 height 7
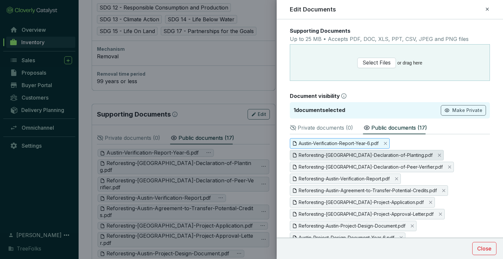
click at [352, 153] on span "Reforesting-[GEOGRAPHIC_DATA]-Declaration-of-Planting.pdf" at bounding box center [366, 155] width 134 height 7
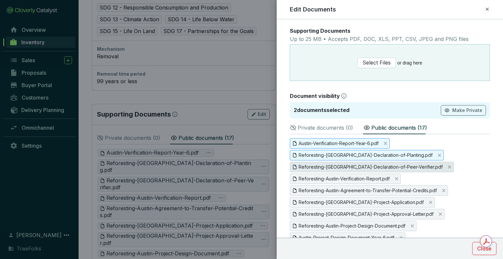
click at [352, 163] on span "Reforesting-[GEOGRAPHIC_DATA]-Declaration-of-Peer-Verifier.pdf" at bounding box center [371, 166] width 144 height 7
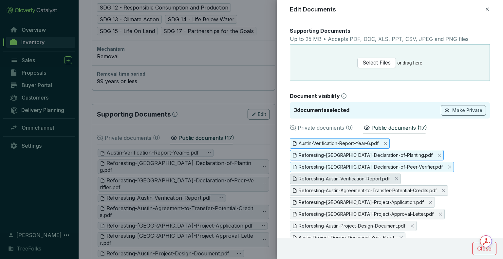
click at [351, 177] on span "Reforesting-Austin-Verification-Report.pdf" at bounding box center [344, 178] width 91 height 7
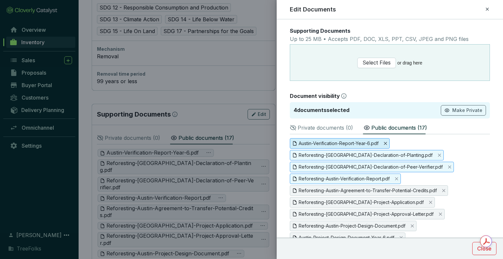
click at [385, 144] on icon "Close" at bounding box center [385, 143] width 3 height 3
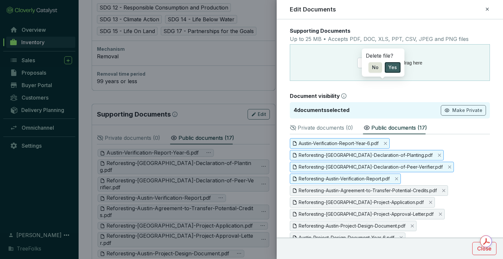
click at [390, 73] on button "Yes" at bounding box center [393, 67] width 16 height 10
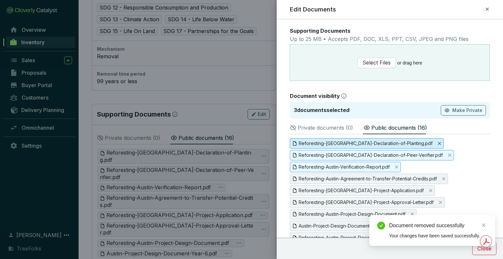
click at [437, 144] on icon "Close" at bounding box center [439, 143] width 4 height 4
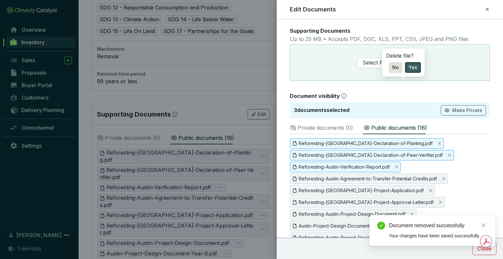
click at [412, 71] on span "Yes" at bounding box center [413, 67] width 9 height 7
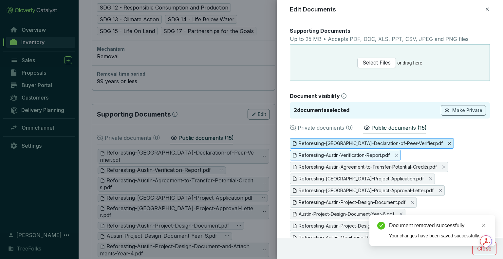
click at [448, 144] on icon "Close" at bounding box center [450, 143] width 4 height 4
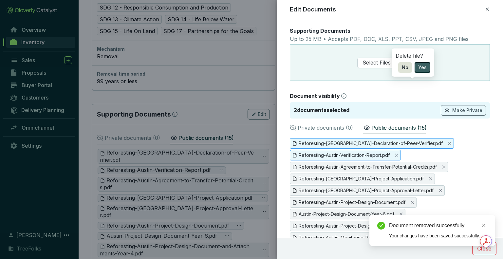
click at [420, 71] on span "Yes" at bounding box center [422, 67] width 9 height 7
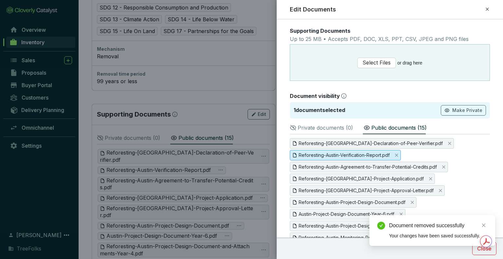
click at [394, 153] on div "Reforesting-Austin-Declaration-of-Peer-Verifier.pdf Reforesting-Austin-Verifica…" at bounding box center [390, 225] width 200 height 175
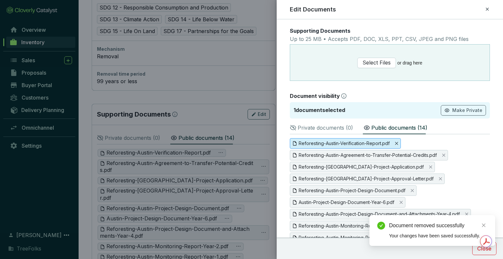
click at [396, 144] on icon "Close" at bounding box center [397, 143] width 4 height 4
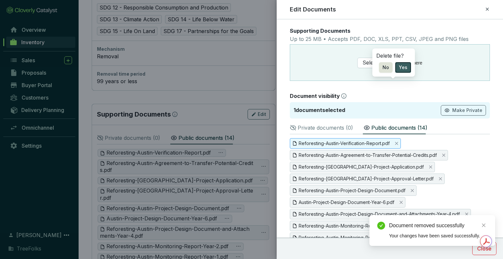
click at [403, 71] on span "Yes" at bounding box center [403, 67] width 9 height 7
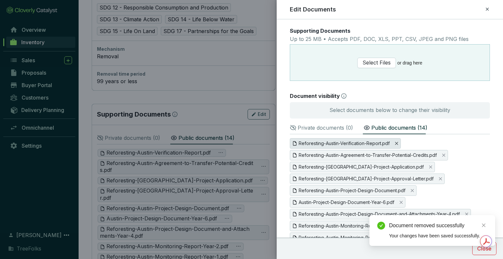
click at [398, 142] on icon "Close" at bounding box center [396, 143] width 3 height 3
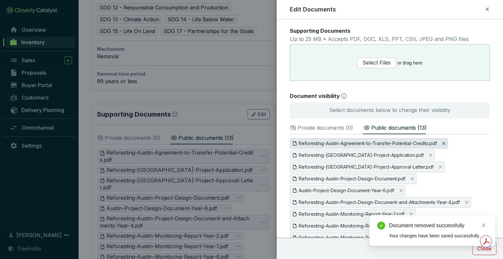
click at [442, 144] on icon "Close" at bounding box center [444, 143] width 4 height 4
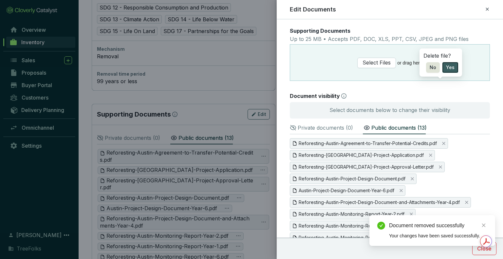
click at [447, 71] on span "Yes" at bounding box center [450, 67] width 9 height 7
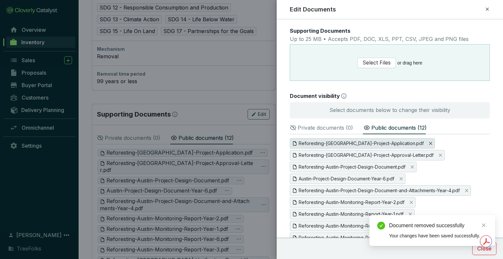
click at [429, 144] on icon "Close" at bounding box center [431, 143] width 4 height 4
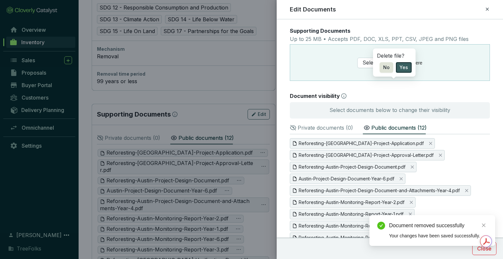
click at [404, 71] on span "Yes" at bounding box center [403, 67] width 9 height 7
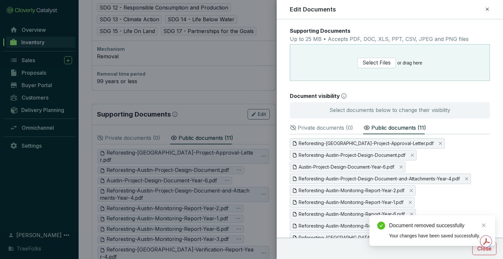
click at [399, 142] on span "Reforesting-Austin-Project-Approval-Letter.pdf" at bounding box center [366, 143] width 135 height 7
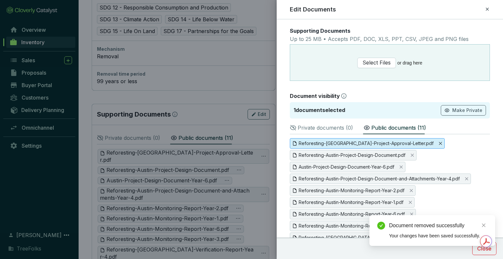
click at [438, 143] on icon "Close" at bounding box center [440, 143] width 4 height 4
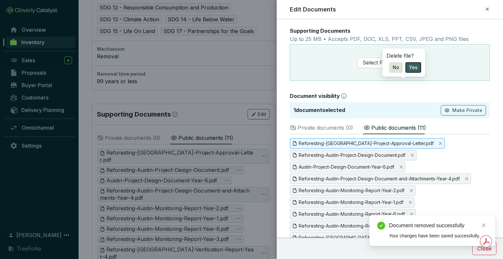
click at [411, 71] on span "Yes" at bounding box center [413, 67] width 9 height 7
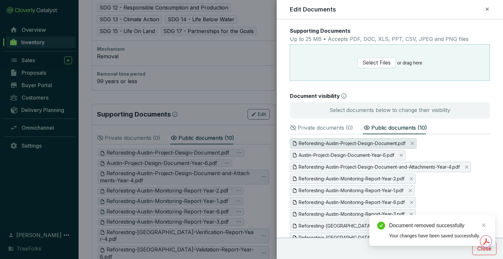
click at [407, 143] on span "Reforesting-Austin-Project-Design-Document.pdf" at bounding box center [353, 143] width 127 height 10
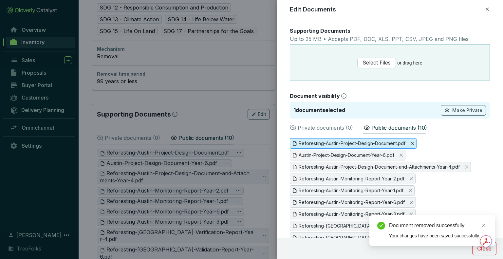
click at [414, 142] on icon "Close" at bounding box center [412, 143] width 4 height 4
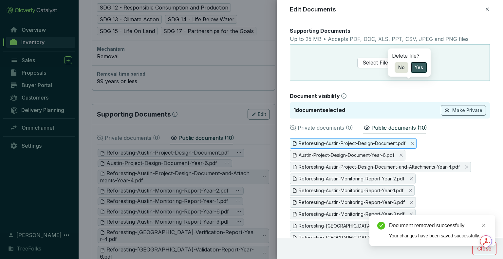
click at [417, 73] on button "Yes" at bounding box center [419, 67] width 16 height 10
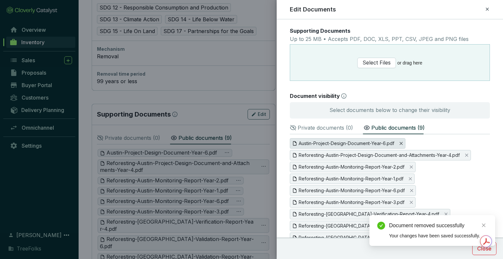
click at [403, 143] on icon "Close" at bounding box center [401, 143] width 4 height 4
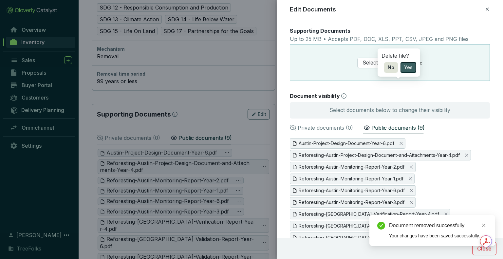
click at [411, 71] on span "Yes" at bounding box center [408, 67] width 9 height 7
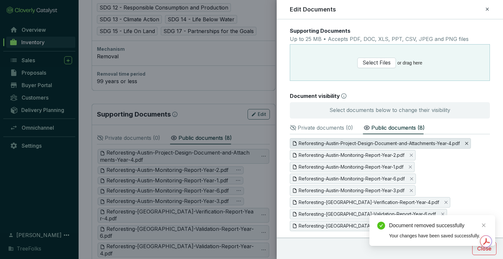
click at [467, 143] on icon "Close" at bounding box center [467, 143] width 4 height 4
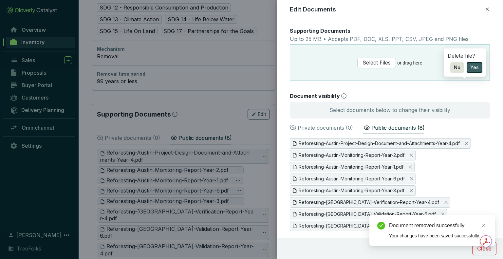
click at [470, 71] on span "Yes" at bounding box center [474, 67] width 9 height 7
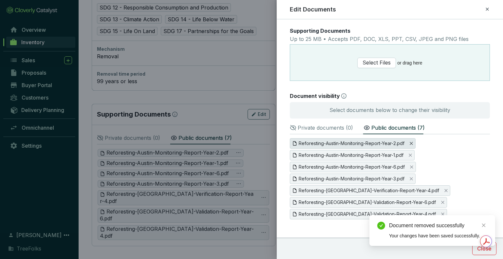
click at [411, 145] on icon "Close" at bounding box center [411, 143] width 4 height 4
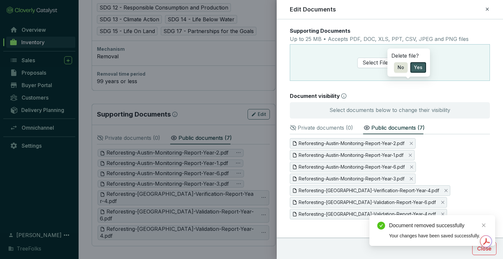
click at [423, 73] on button "Yes" at bounding box center [418, 67] width 16 height 10
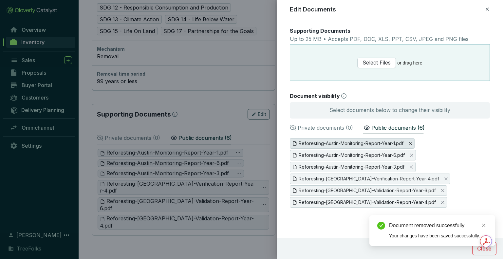
click at [411, 143] on icon "Close" at bounding box center [410, 143] width 4 height 4
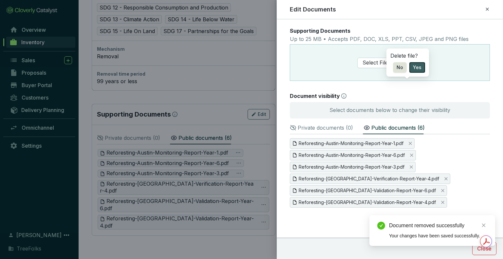
click at [421, 73] on button "Yes" at bounding box center [417, 67] width 16 height 10
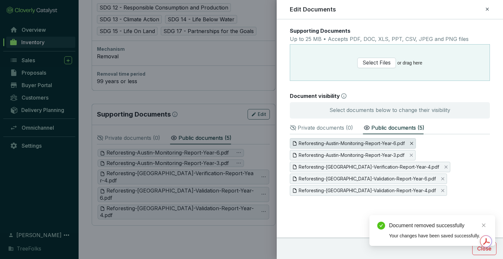
click at [413, 144] on icon "Close" at bounding box center [412, 143] width 4 height 4
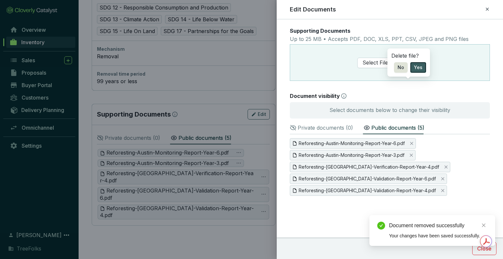
click at [422, 73] on button "Yes" at bounding box center [418, 67] width 16 height 10
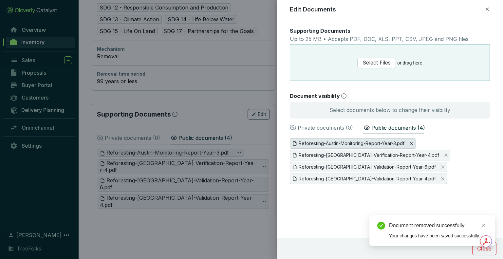
click at [413, 143] on icon "Close" at bounding box center [411, 143] width 4 height 4
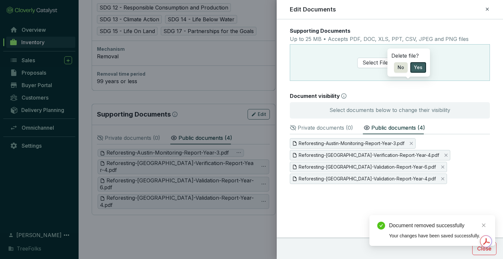
click at [419, 73] on button "Yes" at bounding box center [418, 67] width 16 height 10
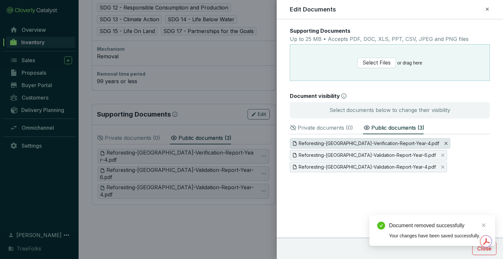
click at [444, 144] on icon "Close" at bounding box center [445, 143] width 3 height 3
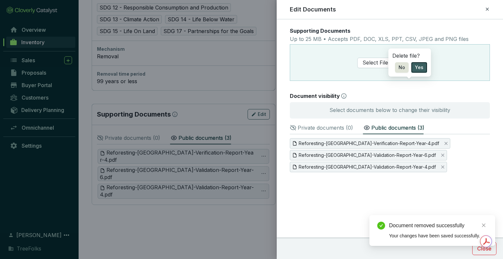
click at [423, 73] on button "Yes" at bounding box center [419, 67] width 16 height 10
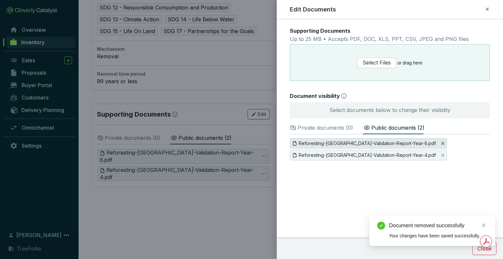
click at [441, 144] on icon "Close" at bounding box center [442, 143] width 3 height 3
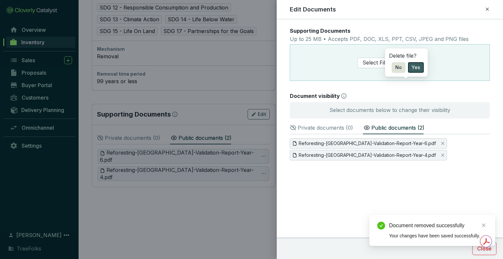
click at [416, 71] on span "Yes" at bounding box center [416, 67] width 9 height 7
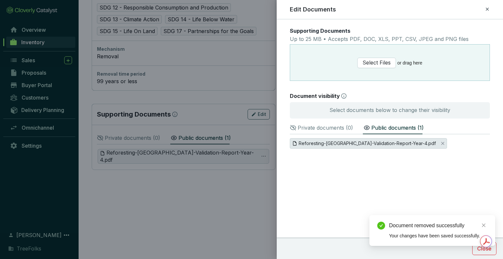
click at [441, 145] on icon "Close" at bounding box center [443, 143] width 4 height 4
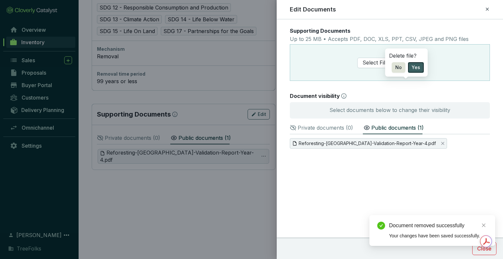
click at [416, 71] on span "Yes" at bounding box center [416, 67] width 9 height 7
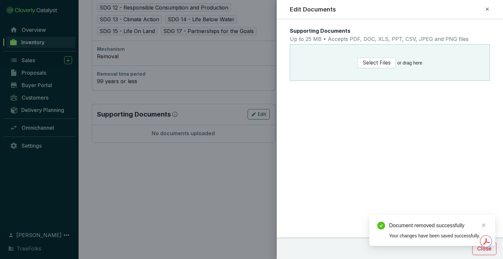
click at [488, 12] on icon at bounding box center [487, 9] width 5 height 8
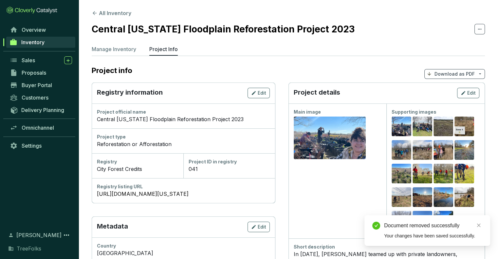
scroll to position [0, 0]
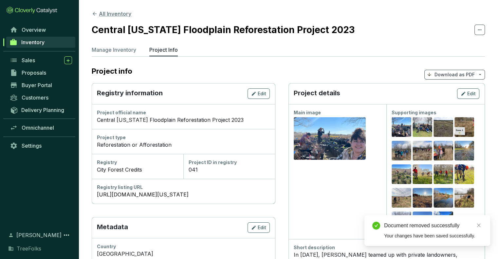
click at [101, 15] on button "All Inventory" at bounding box center [112, 14] width 40 height 8
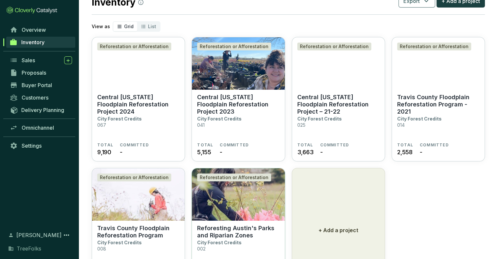
scroll to position [75, 0]
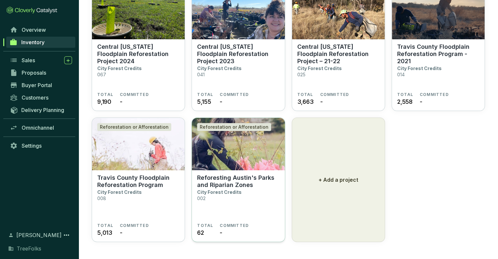
click at [232, 208] on section "Reforesting Austin's Parks and Riparian Zones City Forest Credits 002" at bounding box center [238, 198] width 82 height 49
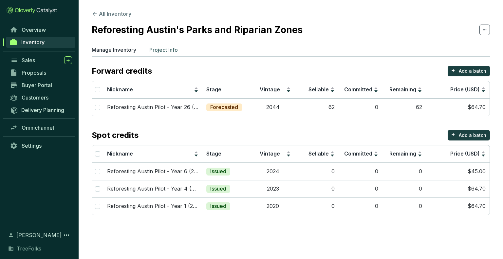
click at [170, 49] on p "Project Info" at bounding box center [163, 50] width 28 height 8
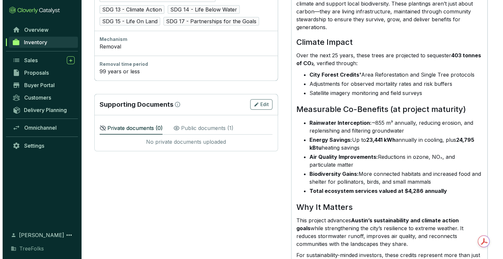
scroll to position [360, 0]
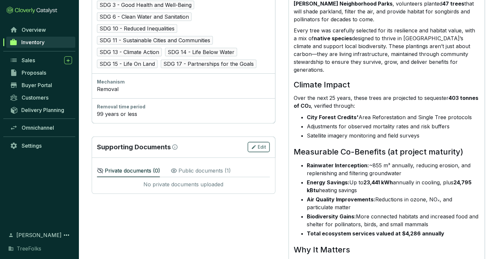
click at [256, 143] on icon "button" at bounding box center [253, 147] width 5 height 8
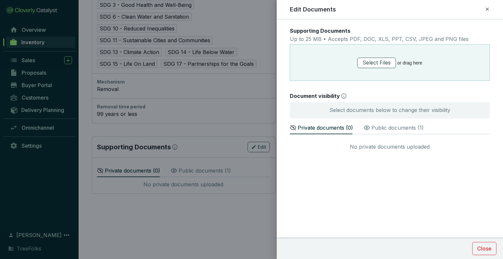
click at [371, 63] on span "Select Files" at bounding box center [376, 63] width 28 height 8
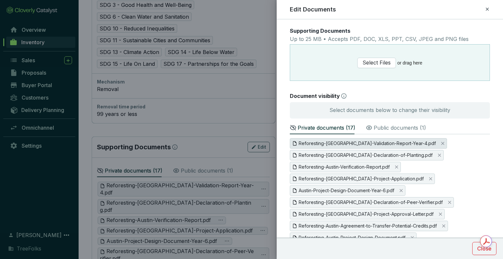
click at [348, 146] on span "Reforesting-[GEOGRAPHIC_DATA]-Validation-Report-Year-4.pdf" at bounding box center [367, 143] width 137 height 7
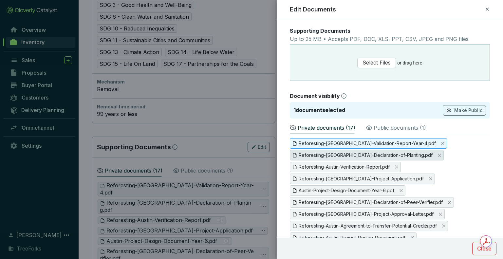
click at [352, 154] on span "Reforesting-[GEOGRAPHIC_DATA]-Declaration-of-Planting.pdf" at bounding box center [366, 155] width 134 height 7
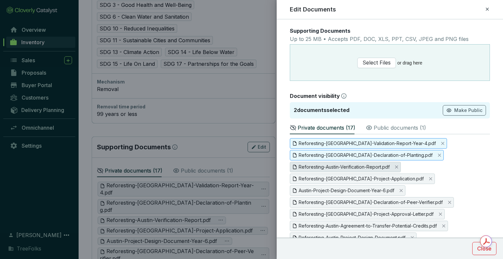
click at [351, 166] on span "Reforesting-Austin-Verification-Report.pdf" at bounding box center [344, 166] width 91 height 7
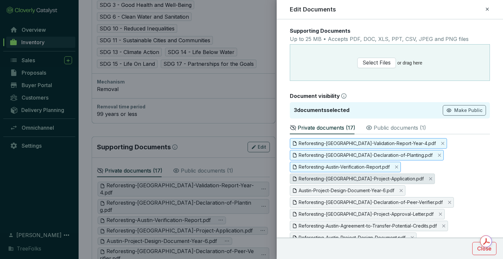
click at [353, 176] on span "Reforesting-Austin-Project-Application.pdf" at bounding box center [361, 178] width 125 height 7
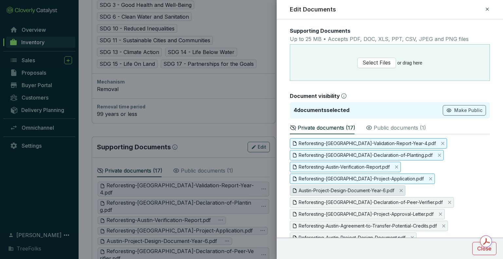
click at [356, 188] on span "Austin-Project-Design-Document-Year-6.pdf" at bounding box center [347, 190] width 96 height 7
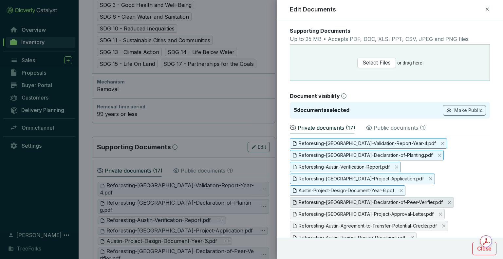
click at [360, 200] on span "Reforesting-Austin-Declaration-of-Peer-Verifier.pdf" at bounding box center [371, 202] width 144 height 7
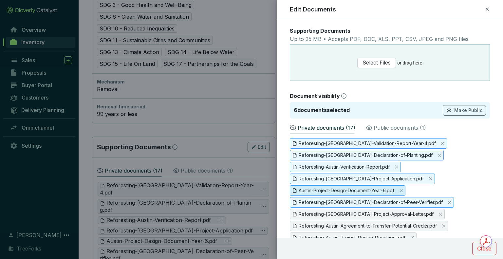
scroll to position [98, 0]
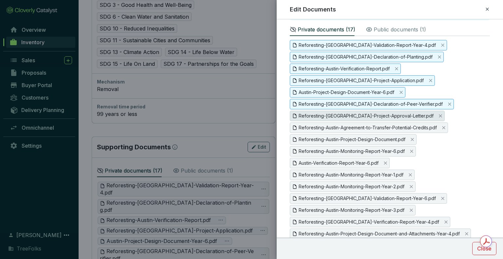
click at [360, 115] on span "Reforesting-Austin-Project-Approval-Letter.pdf" at bounding box center [366, 115] width 135 height 7
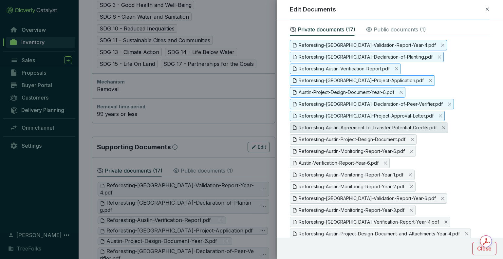
click at [360, 125] on span "Reforesting-Austin-Agreement-to-Transfer-Potential-Credits.pdf" at bounding box center [368, 127] width 138 height 7
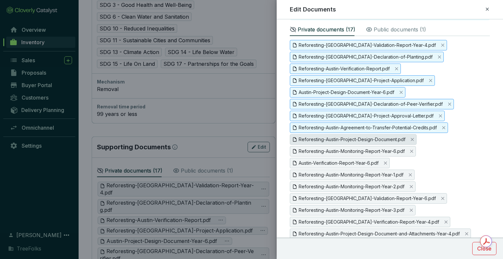
click at [359, 137] on span "Reforesting-Austin-Project-Design-Document.pdf" at bounding box center [352, 139] width 107 height 7
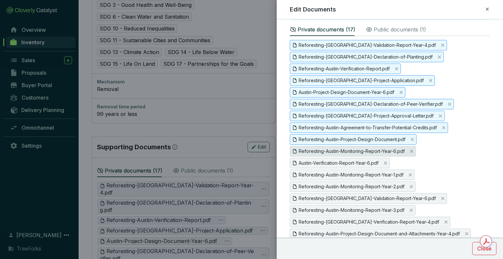
click at [360, 149] on span "Reforesting-Austin-Monitoring-Report-Year-6.pdf" at bounding box center [352, 151] width 106 height 7
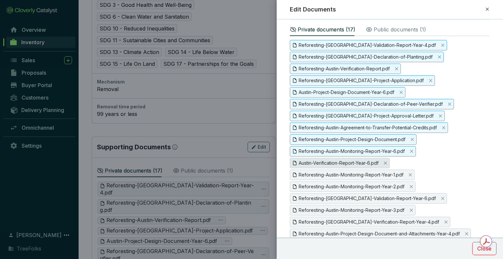
click at [360, 161] on span "Austin-Verification-Report-Year-6.pdf" at bounding box center [339, 162] width 80 height 7
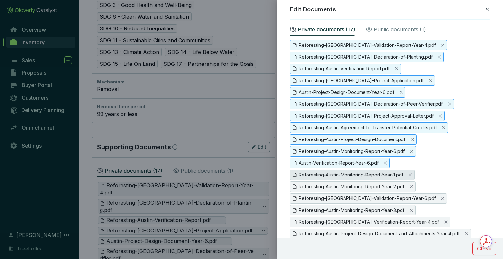
click at [360, 173] on span "Reforesting-Austin-Monitoring-Report-Year-1.pdf" at bounding box center [351, 174] width 105 height 7
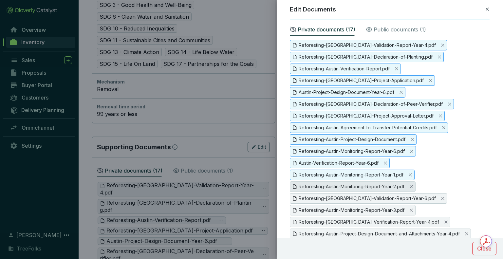
click at [365, 184] on span "Reforesting-Austin-Monitoring-Report-Year-2.pdf" at bounding box center [352, 186] width 106 height 7
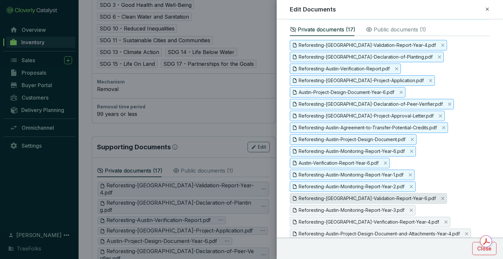
click at [366, 195] on span "Reforesting-Austin-Validation-Report-Year-6.pdf" at bounding box center [367, 198] width 137 height 7
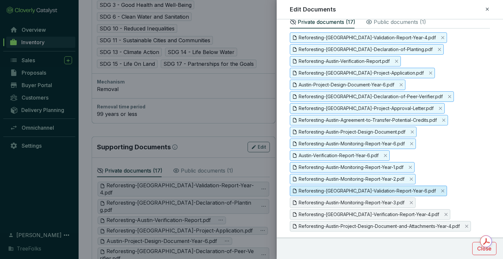
scroll to position [110, 0]
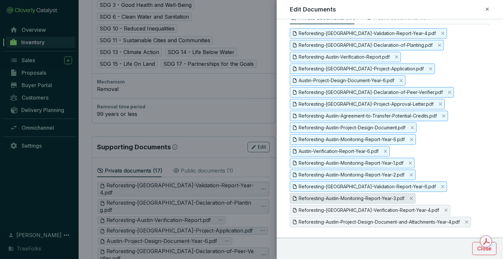
click at [367, 199] on span "Reforesting-Austin-Monitoring-Report-Year-3.pdf" at bounding box center [352, 198] width 106 height 7
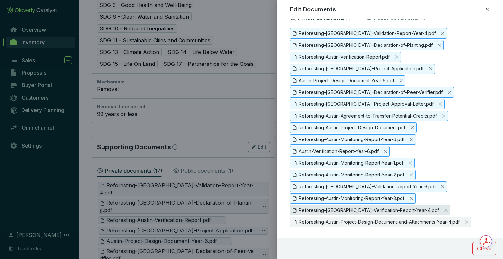
click at [367, 207] on span "Reforesting-Austin-Verification-Report-Year-4.pdf" at bounding box center [369, 210] width 140 height 7
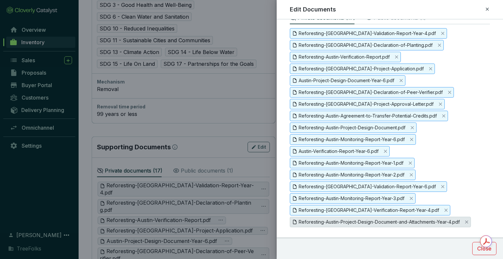
click at [371, 218] on span "Reforesting-Austin-Project-Design-Document-and-Attachments-Year-4.pdf" at bounding box center [379, 221] width 161 height 7
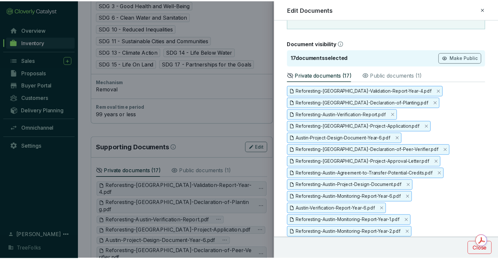
scroll to position [0, 0]
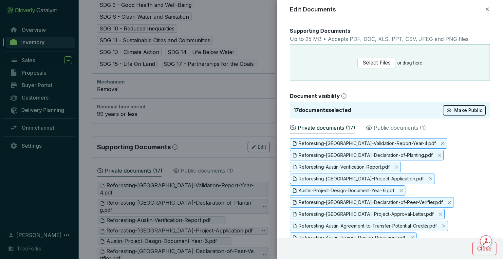
click at [452, 106] on button "Make Public" at bounding box center [464, 110] width 43 height 10
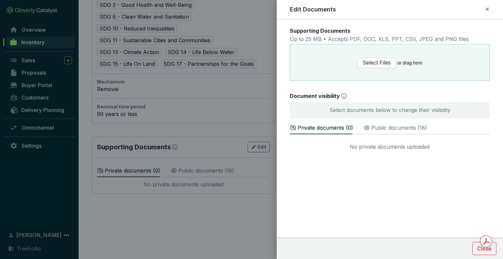
click at [416, 124] on p "Public documents ( 18 )" at bounding box center [399, 128] width 56 height 8
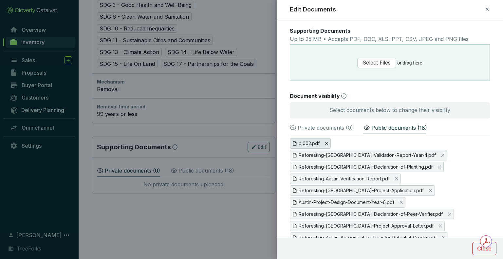
click at [326, 143] on icon "Close" at bounding box center [326, 143] width 3 height 3
click at [328, 102] on span "Yes" at bounding box center [332, 99] width 9 height 7
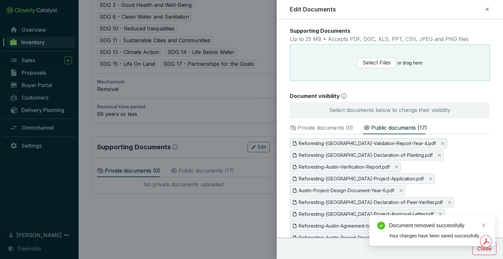
click at [485, 9] on icon at bounding box center [487, 9] width 5 height 8
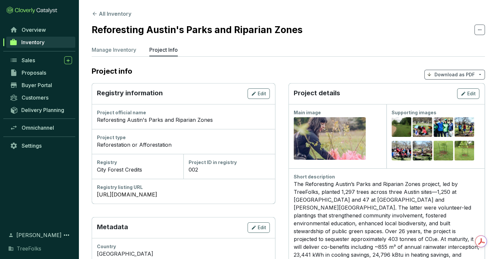
click at [419, 29] on section "Reforesting Austin's Parks and Riparian Zones" at bounding box center [288, 30] width 393 height 14
click at [94, 11] on icon at bounding box center [95, 14] width 6 height 6
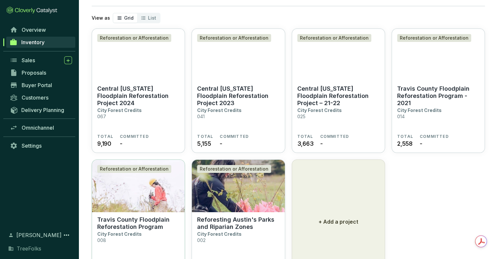
scroll to position [75, 0]
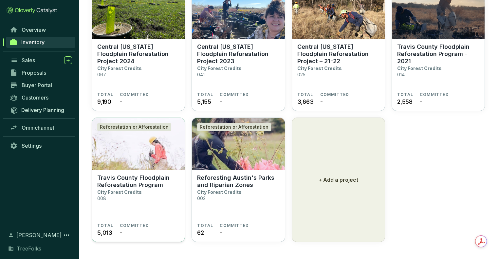
click at [161, 176] on p "Travis County Floodplain Reforestation Program" at bounding box center [138, 181] width 82 height 14
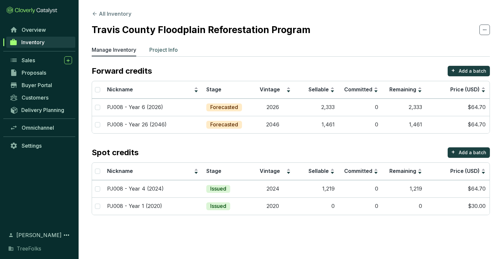
click at [169, 50] on p "Project Info" at bounding box center [163, 50] width 28 height 8
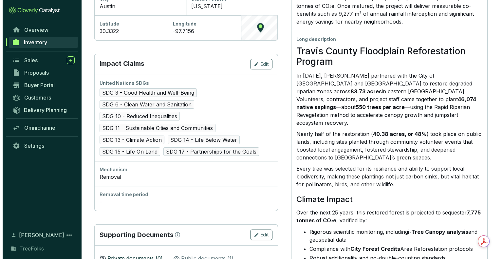
scroll to position [327, 0]
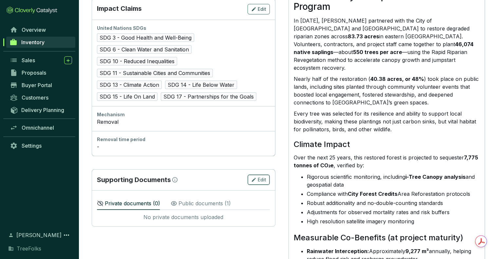
click at [263, 175] on button "Edit" at bounding box center [259, 180] width 22 height 10
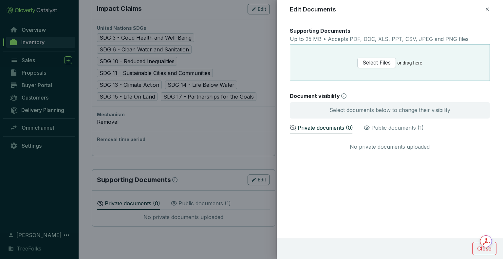
click at [374, 123] on div "Public documents ( 1 )" at bounding box center [393, 127] width 60 height 14
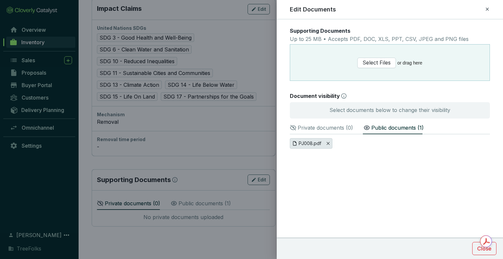
click at [327, 143] on icon "Close" at bounding box center [327, 143] width 3 height 3
click at [336, 79] on span "Yes" at bounding box center [333, 75] width 9 height 7
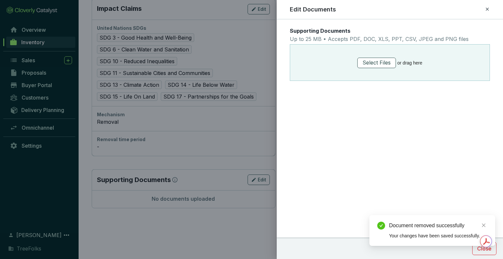
click at [378, 64] on span "Select Files" at bounding box center [376, 63] width 28 height 8
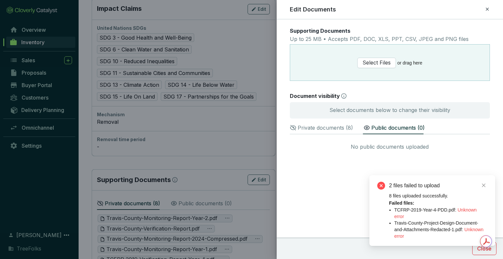
click at [357, 150] on div "No public documents uploaded" at bounding box center [390, 147] width 200 height 18
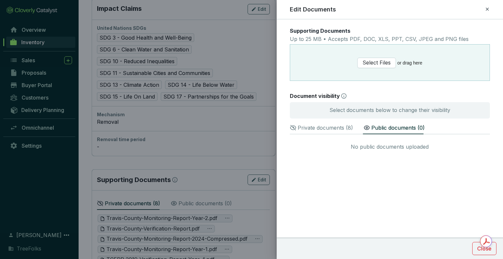
click at [346, 124] on p "Private documents ( 8 )" at bounding box center [325, 128] width 55 height 8
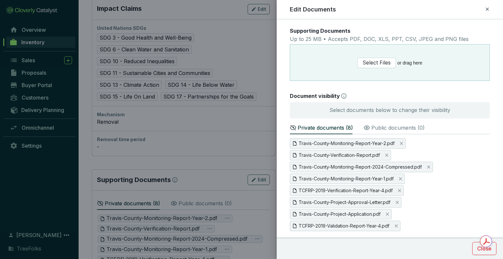
click at [376, 125] on p "Public documents ( 0 )" at bounding box center [397, 128] width 53 height 8
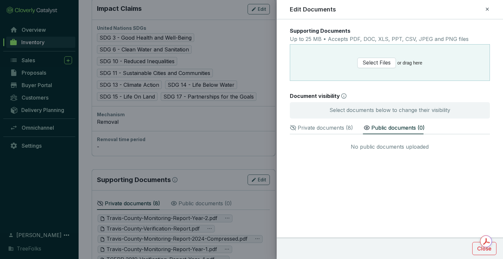
click at [341, 129] on p "Private documents ( 8 )" at bounding box center [325, 128] width 55 height 8
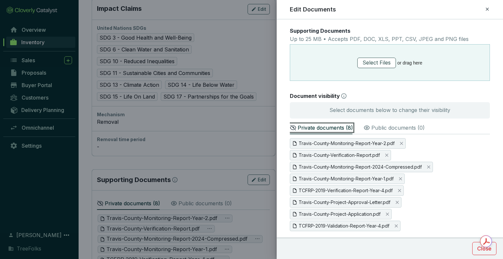
click at [367, 59] on span "Select Files" at bounding box center [376, 63] width 28 height 8
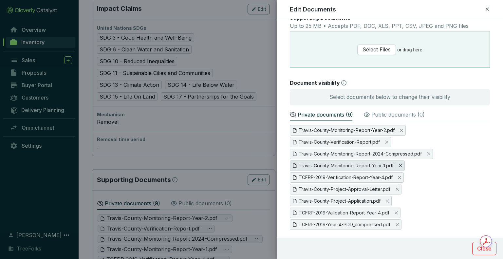
scroll to position [17, 0]
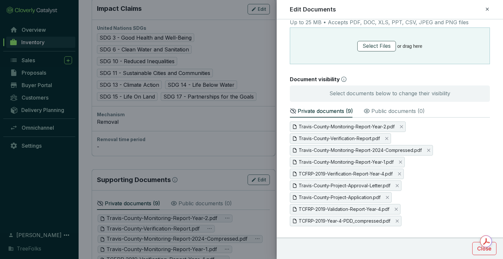
click at [387, 49] on span "Select Files" at bounding box center [376, 46] width 28 height 8
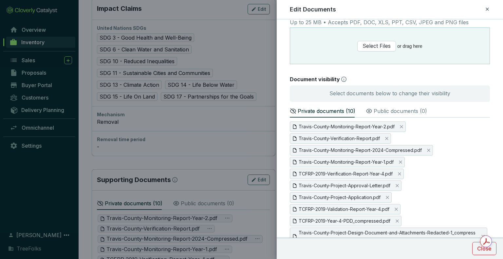
scroll to position [35, 0]
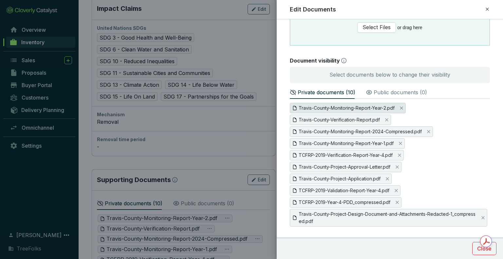
click at [378, 109] on span "Travis-County-Monitoring-Report-Year-2.pdf" at bounding box center [347, 107] width 96 height 7
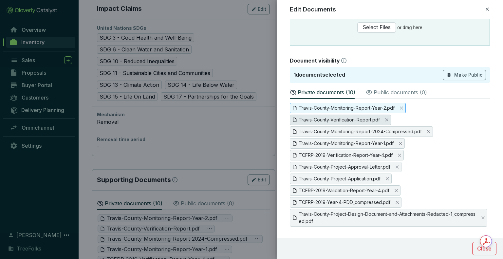
click at [367, 117] on span "Travis-County-Verification-Report.pdf" at bounding box center [339, 119] width 81 height 7
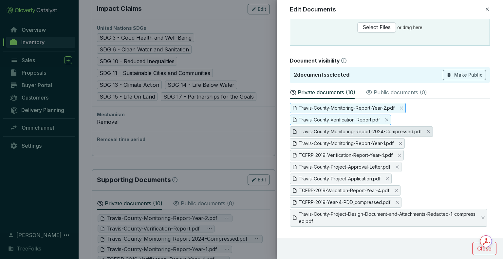
click at [366, 128] on span "Travis-County-Monitoring-Report-2024-Compressed.pdf" at bounding box center [360, 131] width 123 height 7
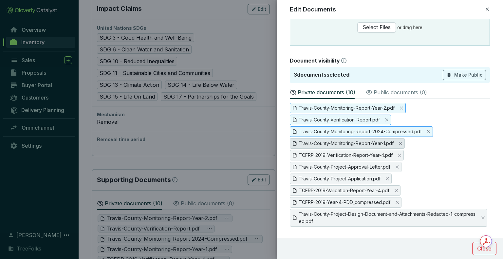
click at [364, 144] on span "Travis-County-Monitoring-Report-Year-1.pdf" at bounding box center [346, 143] width 95 height 7
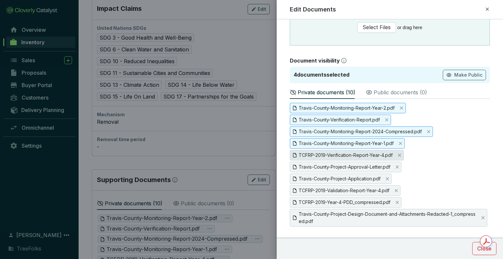
click at [364, 155] on span "TCFRP-2019-Verification-Report-Year-4.pdf" at bounding box center [346, 155] width 94 height 7
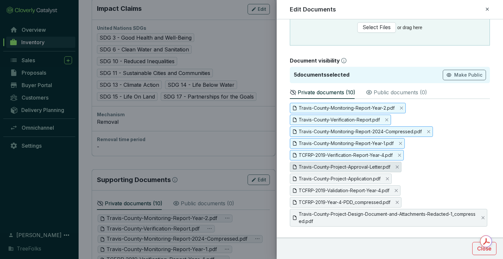
click at [364, 165] on span "Travis-County-Project-Approval-Letter.pdf" at bounding box center [345, 166] width 92 height 7
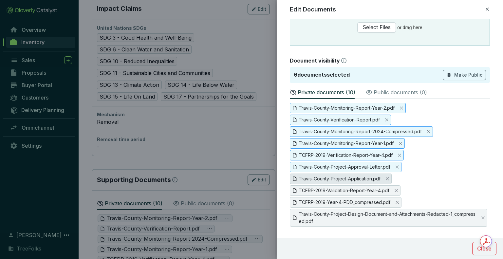
click at [364, 182] on span "Travis-County-Project-Application.pdf" at bounding box center [341, 179] width 102 height 10
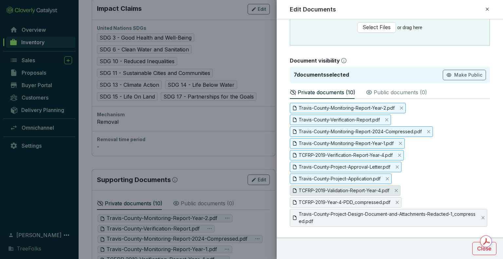
click at [369, 192] on span "TCFRP-2019-Validation-Report-Year-4.pdf" at bounding box center [344, 190] width 91 height 7
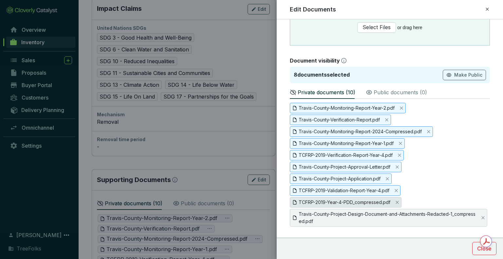
click at [371, 200] on span "TCFRP-2019-Year-4-PDD_compressed.pdf" at bounding box center [345, 202] width 92 height 7
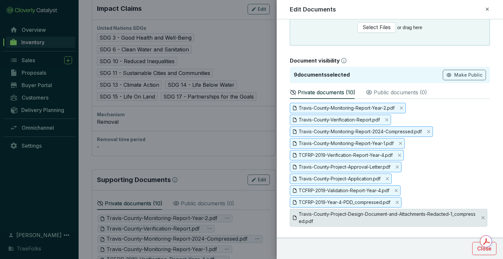
click at [372, 212] on span "Travis-County-Project-Design-Document-and-Attachments-Redacted-1_compressed.pdf" at bounding box center [387, 218] width 177 height 14
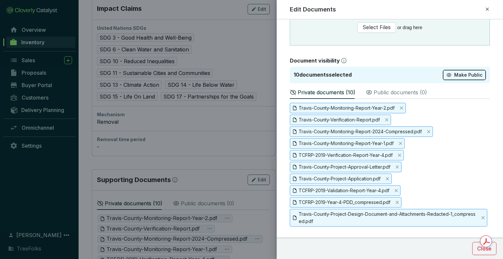
click at [458, 71] on button "Make Public" at bounding box center [464, 75] width 43 height 10
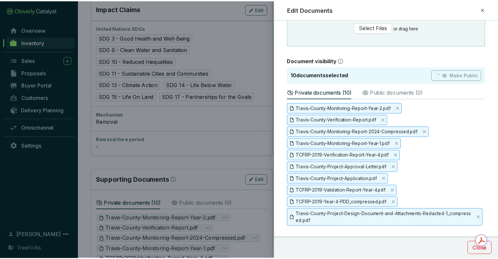
scroll to position [0, 0]
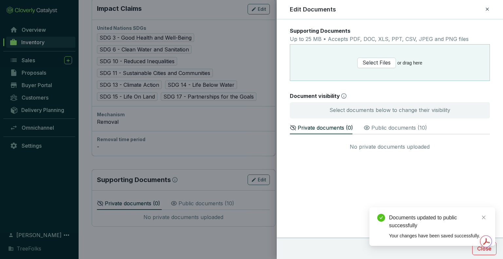
click at [241, 111] on div at bounding box center [251, 129] width 503 height 259
click at [486, 10] on icon at bounding box center [487, 9] width 5 height 8
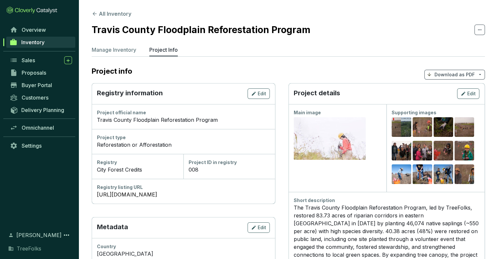
click at [96, 13] on icon at bounding box center [95, 14] width 6 height 6
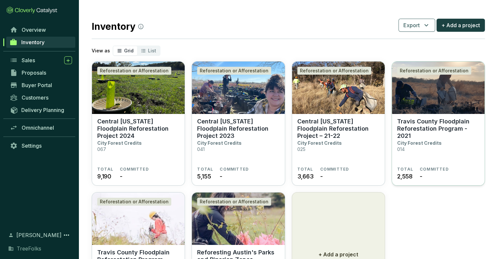
click at [435, 124] on p "Travis County Floodplain Reforestation Program - 2021" at bounding box center [438, 129] width 82 height 22
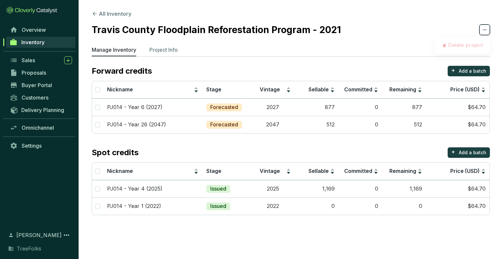
click at [480, 28] on span at bounding box center [484, 30] width 10 height 10
click at [447, 16] on section "All Inventory Travis County Floodplain Reforestation Program - 2021 Manage Inve…" at bounding box center [291, 114] width 424 height 228
click at [163, 51] on p "Project Info" at bounding box center [163, 50] width 28 height 8
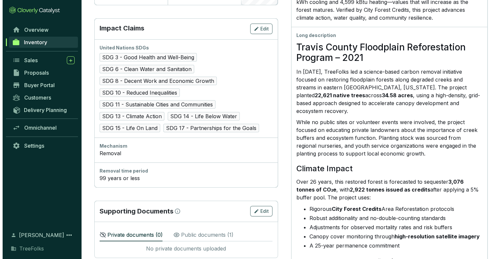
scroll to position [360, 0]
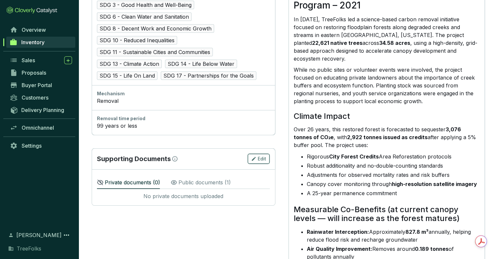
click at [266, 159] on span "Edit" at bounding box center [262, 159] width 9 height 7
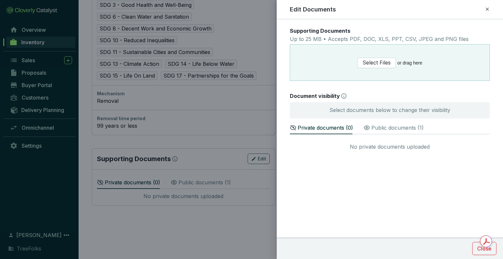
click at [378, 132] on div "Public documents ( 1 )" at bounding box center [393, 127] width 60 height 14
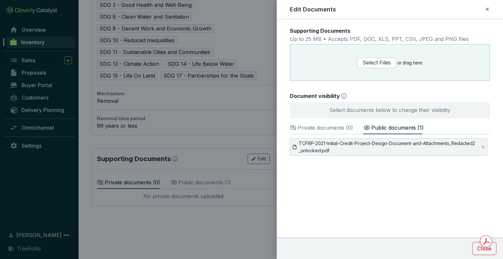
click at [318, 129] on p "Private documents ( 0 )" at bounding box center [325, 128] width 55 height 8
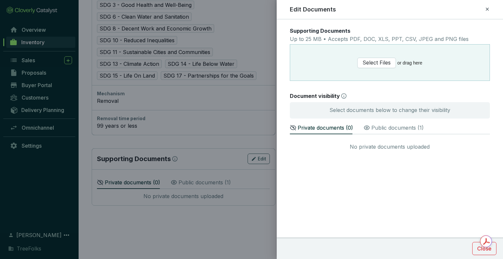
click at [377, 130] on p "Public documents ( 1 )" at bounding box center [397, 128] width 52 height 8
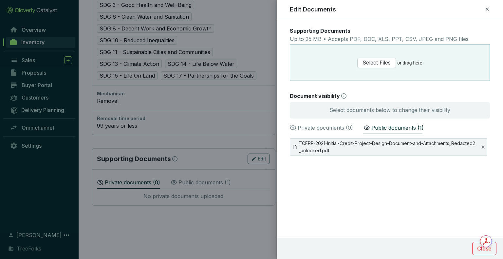
click at [326, 131] on p "Private documents ( 0 )" at bounding box center [325, 128] width 55 height 8
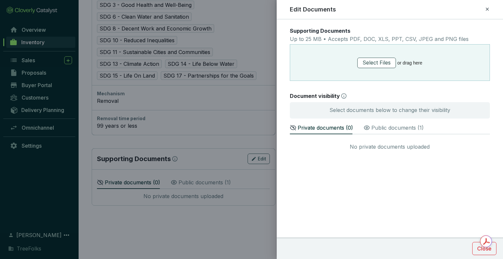
click at [376, 63] on span "Select Files" at bounding box center [376, 63] width 28 height 8
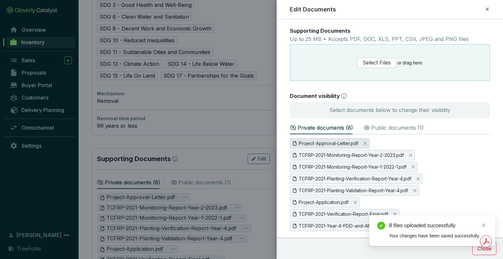
click at [342, 143] on span "Project-Approval-Letter.pdf" at bounding box center [329, 143] width 60 height 7
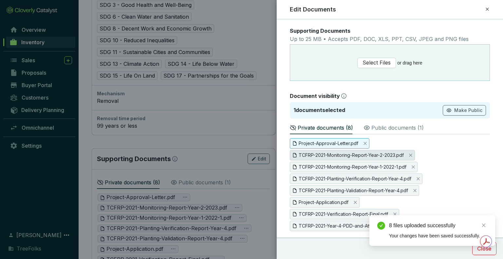
click at [343, 152] on span "TCFRP-2021-Monitoring-Report-Year-2-2023.pdf" at bounding box center [351, 155] width 105 height 7
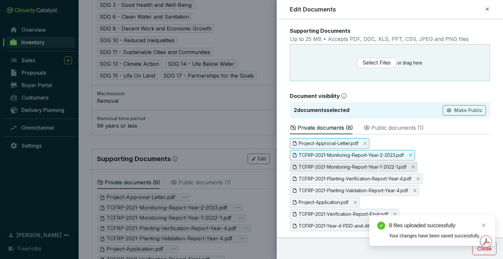
click at [351, 165] on span "TCFRP-2021-Monitoring-Report-Year-1-2022-1.pdf" at bounding box center [353, 166] width 108 height 7
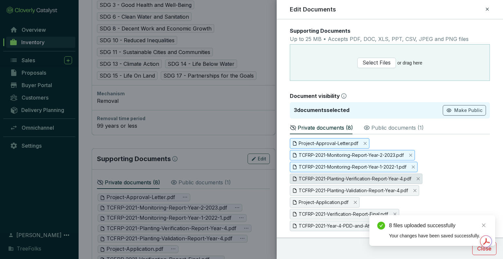
click at [354, 175] on span "TCFRP-2021-Planting-Verification-Report-Year-4.pdf" at bounding box center [355, 178] width 113 height 7
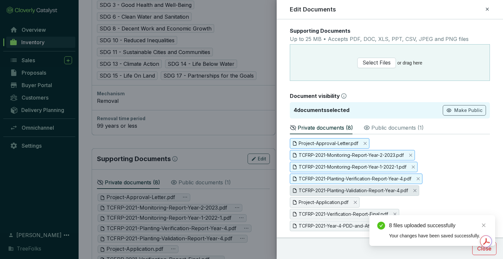
click at [354, 189] on span "TCFRP-2021-Planting-Validation-Report-Year-4.pdf" at bounding box center [353, 190] width 109 height 7
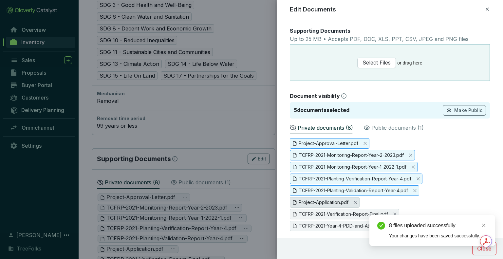
click at [343, 201] on span "Project-Application.pdf" at bounding box center [324, 202] width 50 height 7
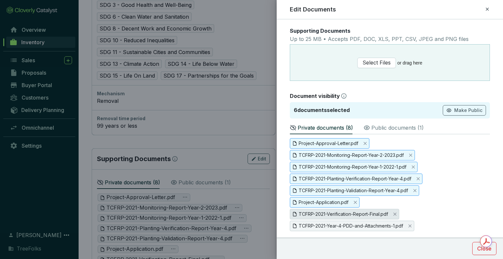
click at [337, 218] on span "TCFRP-2021-Verification-Report-Final.pdf" at bounding box center [344, 214] width 109 height 10
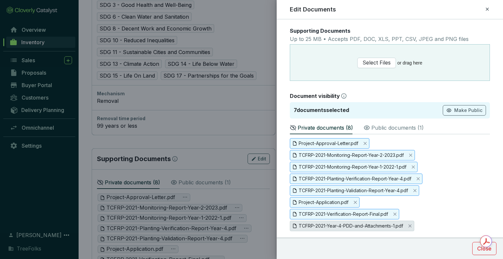
click at [338, 223] on span "TCFRP-2021-Year-4-PDD-and-Attachments-1.pdf" at bounding box center [351, 225] width 104 height 7
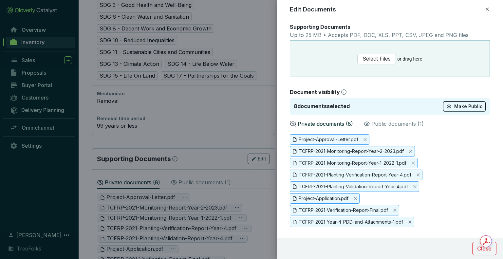
scroll to position [5, 0]
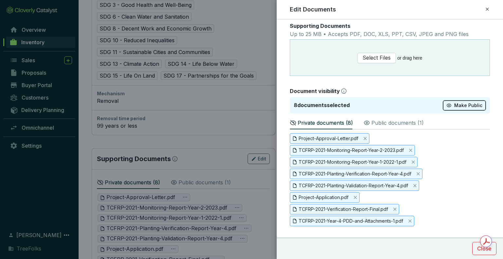
click at [460, 102] on span "Make Public" at bounding box center [468, 105] width 28 height 7
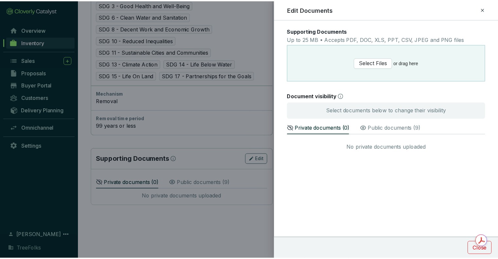
scroll to position [0, 0]
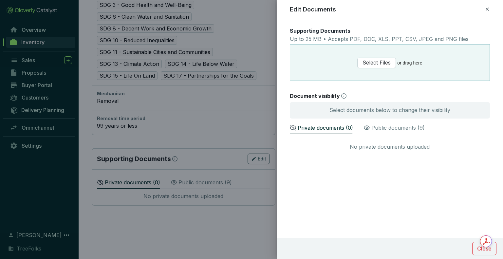
click at [485, 9] on icon at bounding box center [487, 9] width 5 height 8
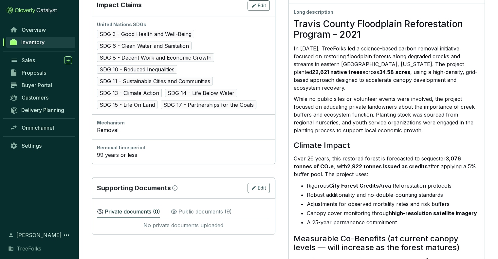
scroll to position [393, 0]
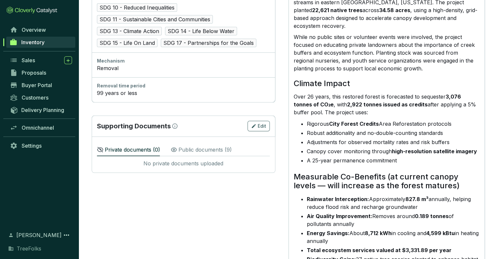
click at [196, 151] on p "Public documents ( 9 )" at bounding box center [204, 150] width 53 height 8
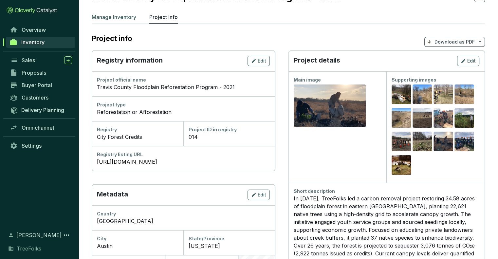
scroll to position [0, 0]
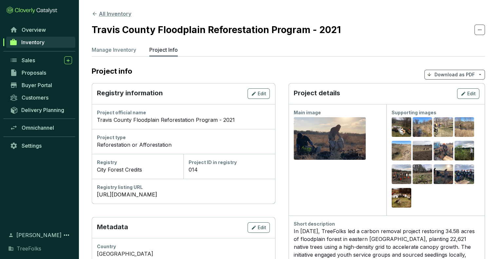
click at [102, 13] on button "All Inventory" at bounding box center [112, 14] width 40 height 8
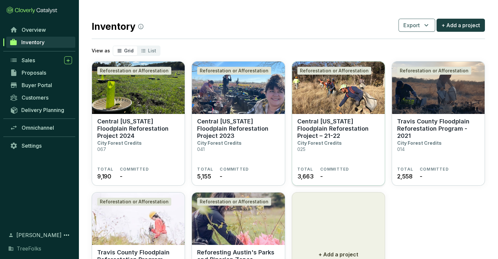
drag, startPoint x: 326, startPoint y: 126, endPoint x: 329, endPoint y: 123, distance: 4.0
click at [326, 126] on p "Central [US_STATE] Floodplain Reforestation Project – 21-22" at bounding box center [338, 129] width 82 height 22
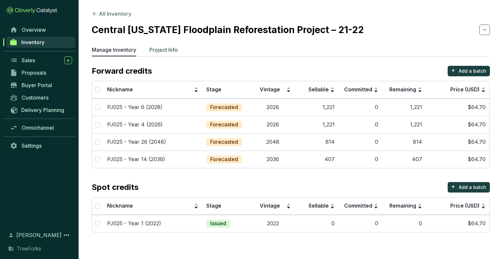
click at [167, 48] on p "Project Info" at bounding box center [163, 50] width 28 height 8
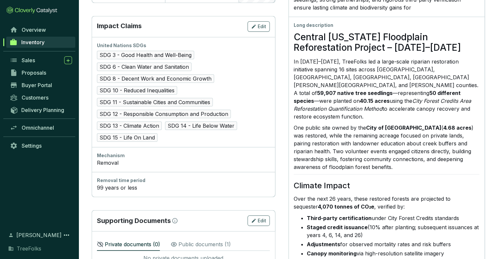
scroll to position [360, 0]
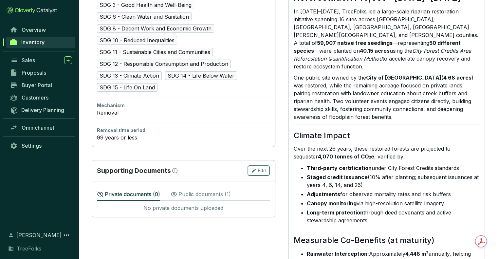
click at [256, 169] on icon "button" at bounding box center [253, 171] width 5 height 8
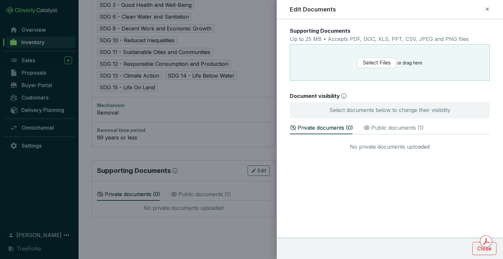
click at [399, 125] on p "Public documents ( 1 )" at bounding box center [397, 128] width 52 height 8
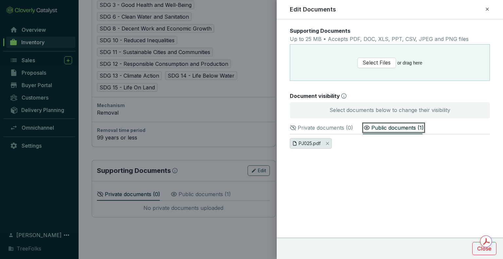
click at [306, 141] on span "PJ025.pdf" at bounding box center [310, 143] width 22 height 7
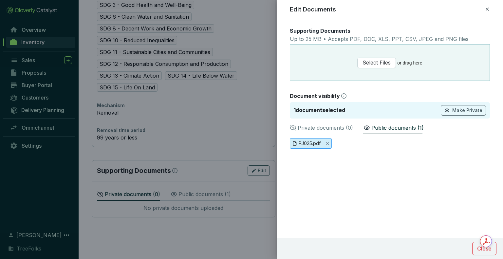
click at [306, 143] on span "PJ025.pdf" at bounding box center [310, 143] width 22 height 7
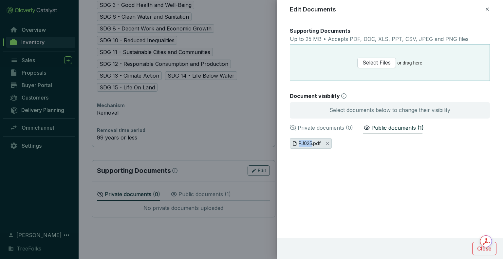
click at [306, 143] on span "PJ025.pdf" at bounding box center [310, 143] width 22 height 7
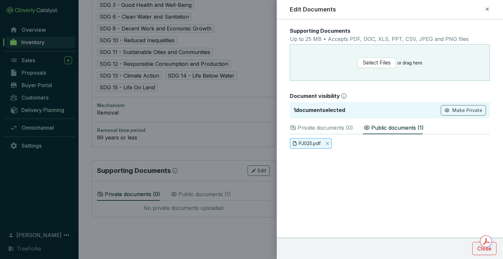
click at [326, 172] on form "Supporting Documents Up to 25 MB • Accepts PDF, DOC, XLS, PPT, CSV, JPEG and PN…" at bounding box center [390, 112] width 226 height 170
click at [489, 11] on icon at bounding box center [487, 9] width 5 height 8
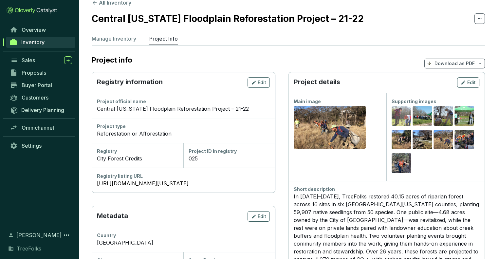
scroll to position [0, 0]
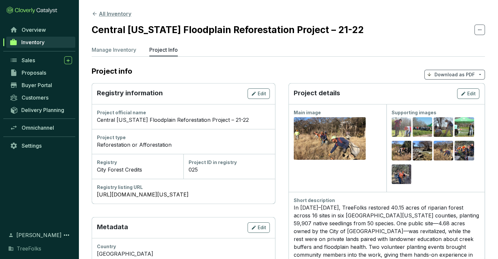
click at [111, 12] on button "All Inventory" at bounding box center [112, 14] width 40 height 8
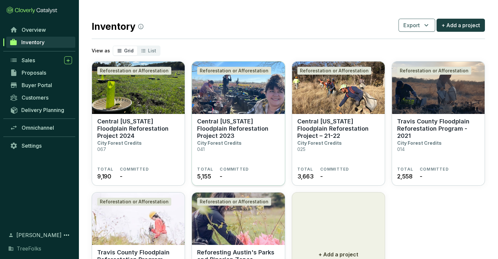
click at [249, 150] on section "Central [US_STATE] Floodplain Reforestation Project 2023 City Forest Credits 041" at bounding box center [238, 142] width 82 height 49
click at [309, 124] on p "Central [US_STATE] Floodplain Reforestation Project – 21-22" at bounding box center [338, 129] width 82 height 22
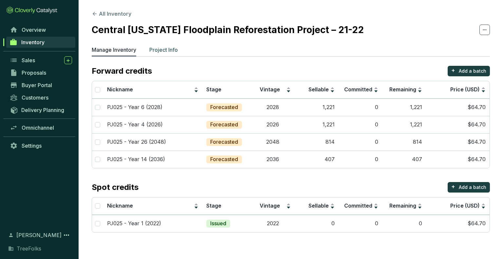
click at [165, 55] on li "Project Info" at bounding box center [163, 51] width 28 height 10
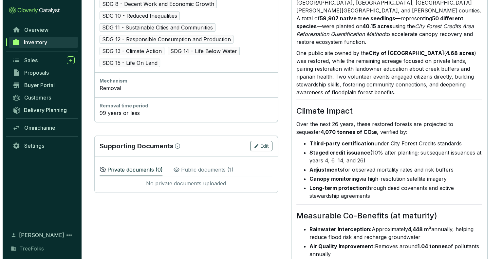
scroll to position [426, 0]
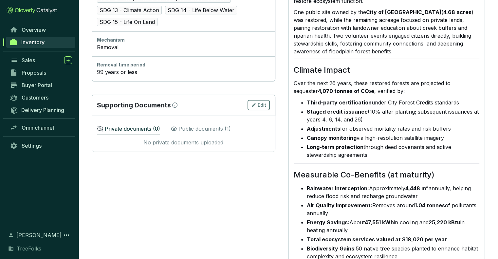
click at [256, 104] on icon "button" at bounding box center [254, 105] width 4 height 4
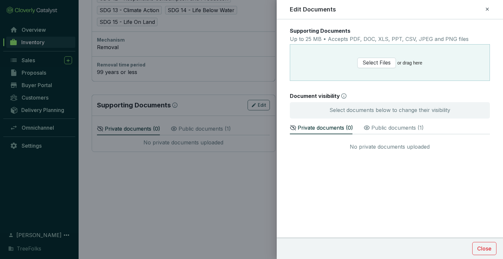
click at [384, 125] on p "Public documents ( 1 )" at bounding box center [397, 128] width 52 height 8
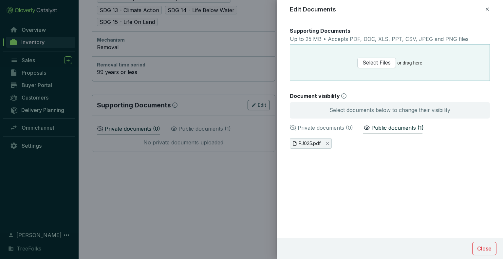
click at [489, 11] on icon at bounding box center [487, 9] width 5 height 8
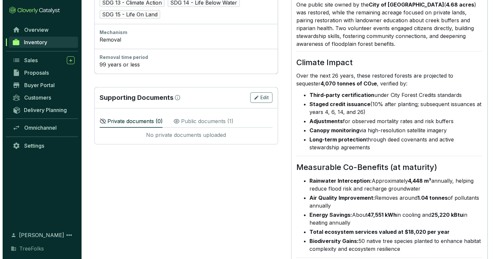
scroll to position [458, 0]
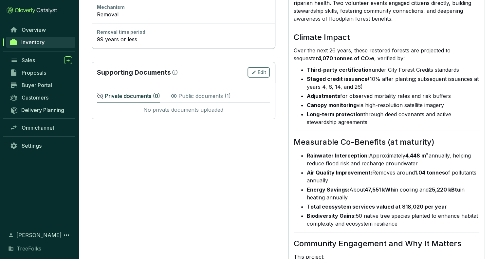
click at [266, 71] on span "Edit" at bounding box center [262, 72] width 9 height 7
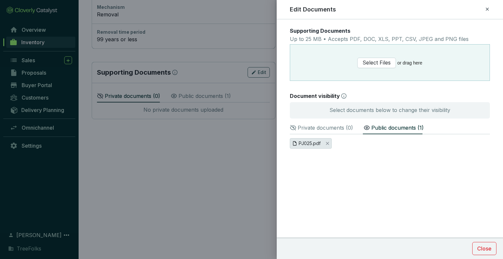
click at [329, 143] on span "PJ025.pdf" at bounding box center [311, 143] width 42 height 10
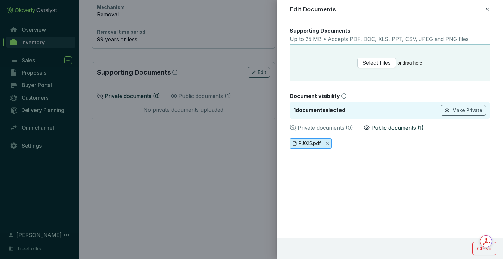
click at [325, 144] on span "PJ025.pdf" at bounding box center [311, 143] width 42 height 10
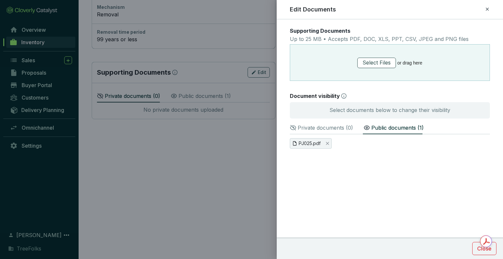
click at [372, 64] on span "Select Files" at bounding box center [376, 63] width 28 height 8
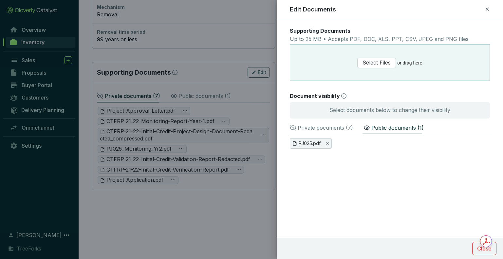
click at [326, 124] on p "Private documents ( 7 )" at bounding box center [325, 128] width 55 height 8
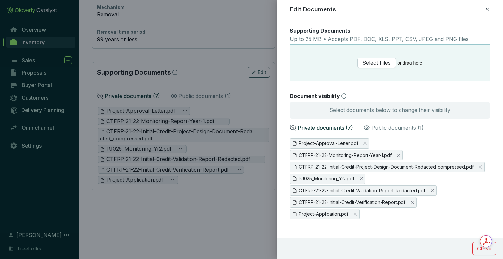
click at [378, 132] on div "Public documents ( 1 )" at bounding box center [393, 127] width 60 height 14
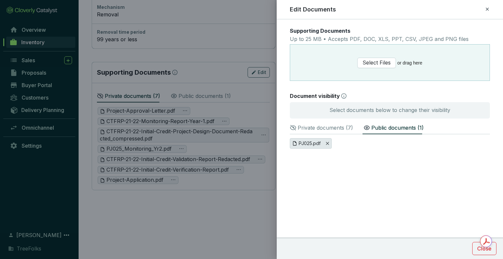
click at [326, 143] on icon "Close" at bounding box center [327, 143] width 4 height 4
click at [334, 129] on span "Yes" at bounding box center [333, 130] width 9 height 7
click at [324, 129] on p "Private documents ( 7 )" at bounding box center [325, 128] width 55 height 8
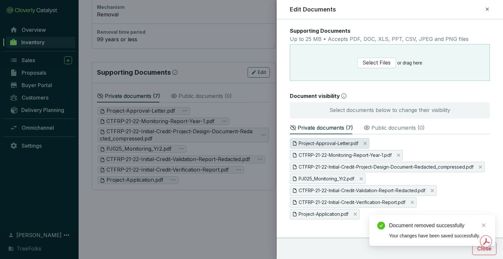
click at [340, 144] on span "Project-Approval-Letter.pdf" at bounding box center [329, 143] width 60 height 7
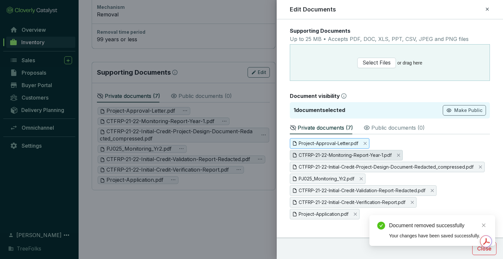
click at [341, 156] on span "CTFRP-21-22-Monitoring-Report-Year-1.pdf" at bounding box center [345, 155] width 93 height 7
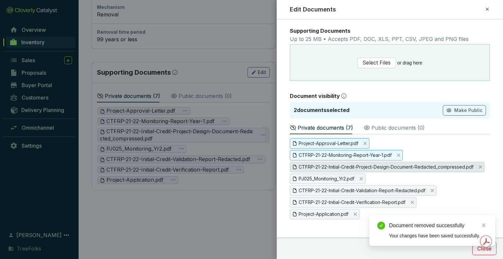
click at [342, 166] on span "CTFRP-21-22-Initial-Credit-Project-Design-Document-Redacted_compressed.pdf" at bounding box center [386, 166] width 175 height 7
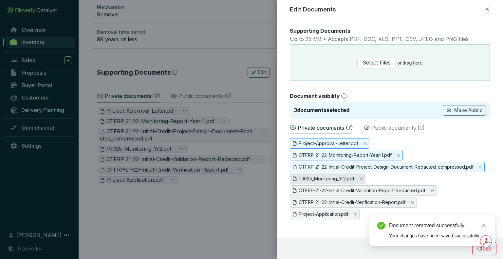
click at [342, 176] on span "PJ025_Monitoring_Yr2.pdf" at bounding box center [327, 178] width 56 height 7
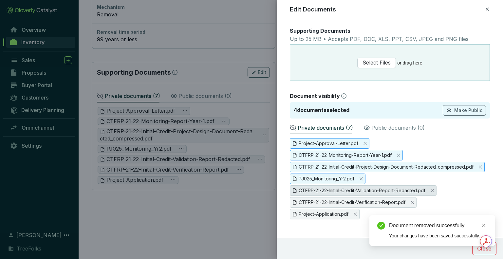
click at [341, 194] on span "CTFRP-21-22-Initial-Credit-Validation-Report-Redacted.pdf" at bounding box center [363, 190] width 147 height 10
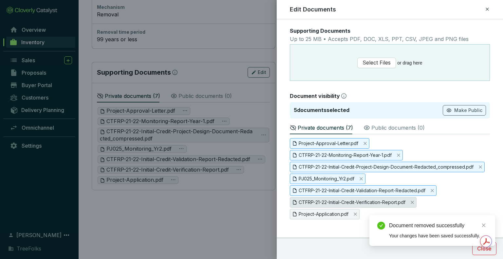
click at [343, 203] on span "CTFRP-21-22-Initial-Credit-Verification-Report.pdf" at bounding box center [352, 202] width 107 height 7
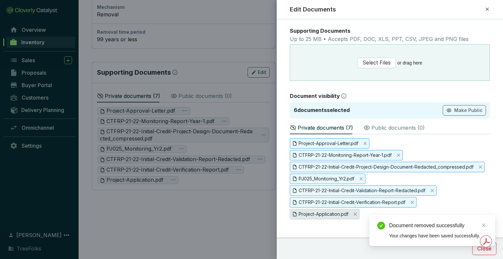
click at [337, 214] on span "Project-Application.pdf" at bounding box center [324, 214] width 50 height 7
click at [463, 110] on span "Make Public" at bounding box center [468, 110] width 28 height 7
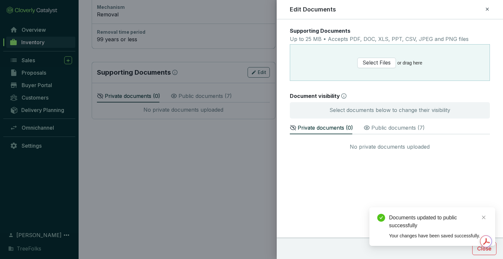
click at [486, 8] on icon at bounding box center [487, 9] width 3 height 3
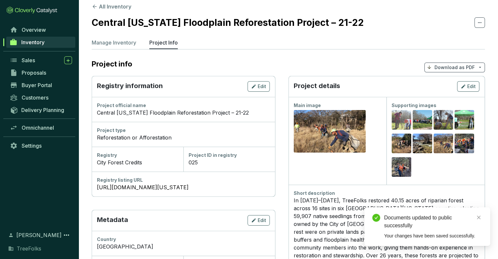
scroll to position [0, 0]
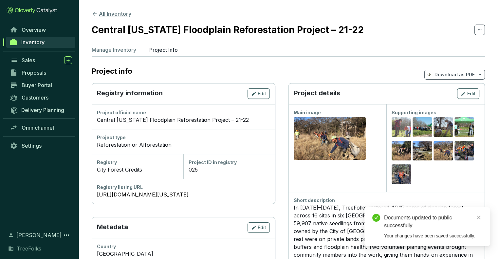
click at [98, 15] on button "All Inventory" at bounding box center [112, 14] width 40 height 8
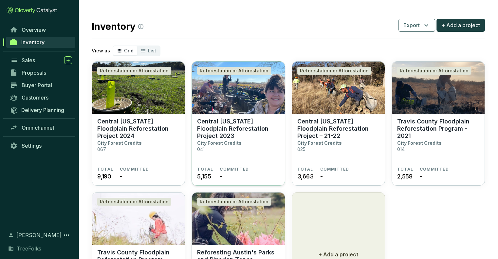
click at [229, 140] on p "City Forest Credits" at bounding box center [219, 143] width 45 height 6
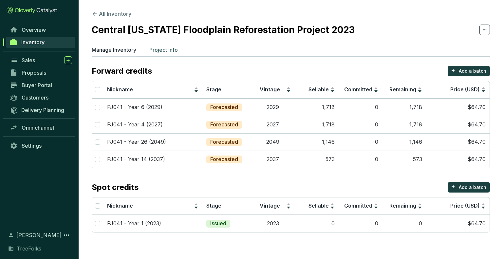
click at [177, 55] on li "Project Info" at bounding box center [163, 51] width 28 height 10
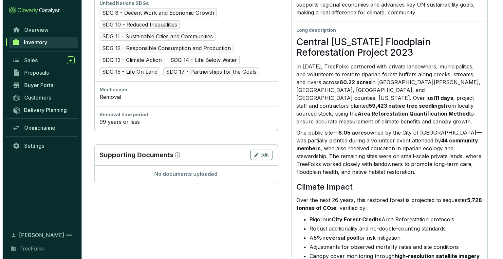
scroll to position [393, 0]
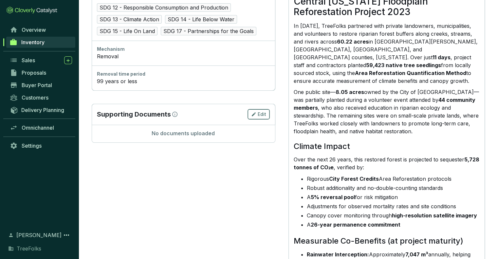
click at [270, 113] on button "Edit" at bounding box center [259, 114] width 22 height 10
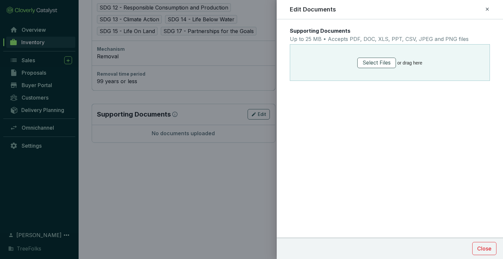
click at [374, 65] on span "Select Files" at bounding box center [376, 63] width 28 height 8
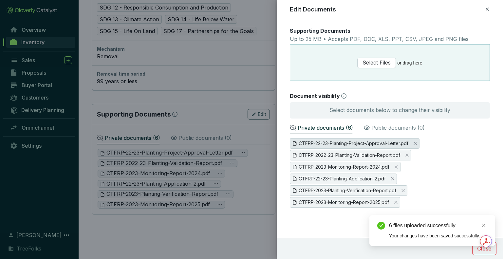
click at [325, 143] on span "CTFRP-22-23-Planting-Project-Approval-Letter.pdf" at bounding box center [354, 143] width 110 height 7
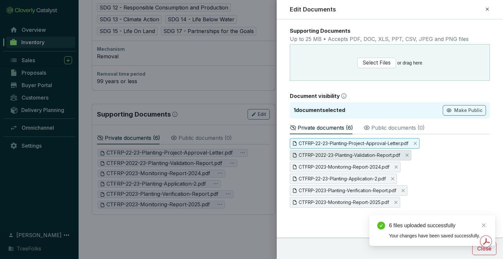
click at [325, 152] on span "CTFRP-2022-23-Planting-Validation-Report.pdf" at bounding box center [350, 155] width 102 height 7
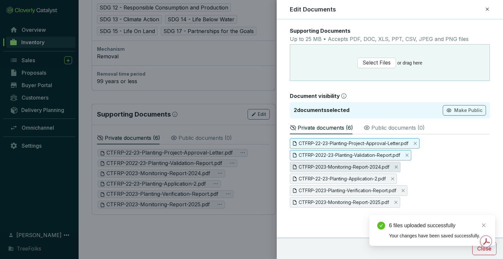
click at [328, 166] on span "CTFRP-2023-Monitoring-Report-2024.pdf" at bounding box center [344, 166] width 91 height 7
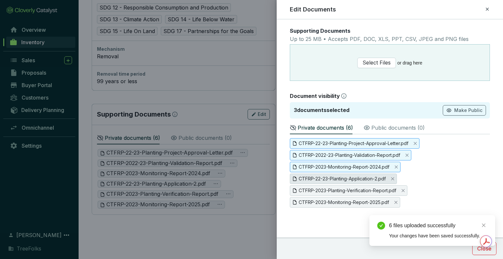
click at [332, 182] on span "CTFRP-22-23-Planting-Application-2.pdf" at bounding box center [342, 178] width 87 height 7
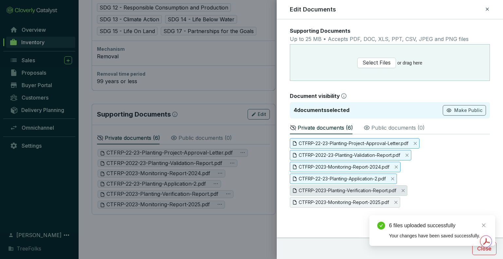
click at [334, 187] on span "CTFRP-2023-Planting-Verification-Report.pdf" at bounding box center [348, 190] width 98 height 7
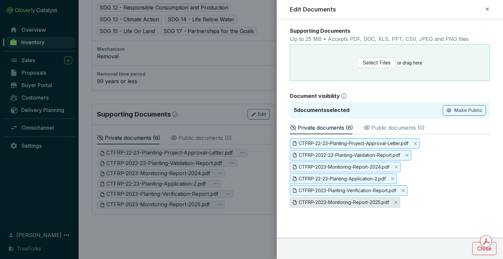
click at [340, 203] on span "CTFRP-2023-Monitoring-Report-2025.pdf" at bounding box center [344, 202] width 90 height 7
click at [460, 114] on button "Make Public" at bounding box center [464, 110] width 43 height 10
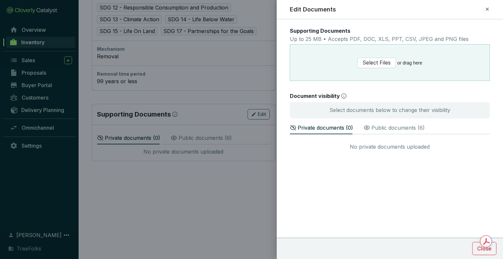
click at [332, 180] on form "Supporting Documents Up to 25 MB • Accepts PDF, DOC, XLS, PPT, CSV, JPEG and PN…" at bounding box center [390, 112] width 226 height 170
click at [384, 62] on span "Select Files" at bounding box center [376, 63] width 28 height 8
click at [368, 66] on span "Select Files" at bounding box center [376, 63] width 28 height 8
click at [342, 175] on form "Supporting Documents Up to 25 MB • Accepts PDF, DOC, XLS, PPT, CSV, JPEG and PN…" at bounding box center [390, 112] width 226 height 170
click at [382, 62] on span "Select Files" at bounding box center [376, 63] width 28 height 8
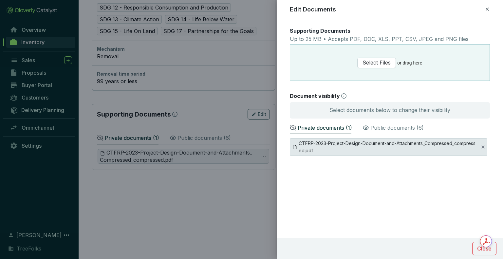
click at [394, 142] on span "CTFRP-2023-Project-Design-Document-and-Attachments_Compressed_compressed.pdf" at bounding box center [387, 147] width 177 height 14
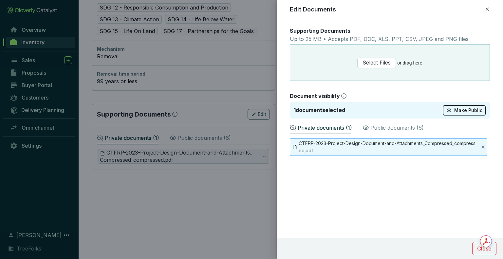
click at [456, 106] on button "Make Public" at bounding box center [464, 110] width 43 height 10
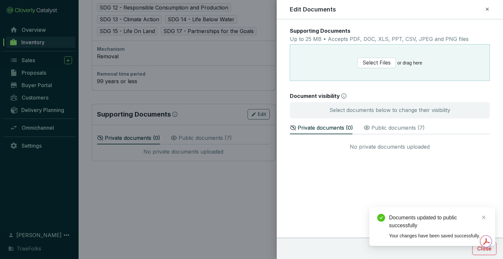
click at [386, 127] on p "Public documents ( 7 )" at bounding box center [397, 128] width 53 height 8
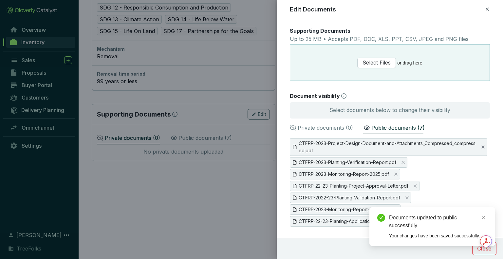
click at [215, 177] on div at bounding box center [251, 129] width 503 height 259
click at [487, 9] on icon at bounding box center [487, 9] width 3 height 3
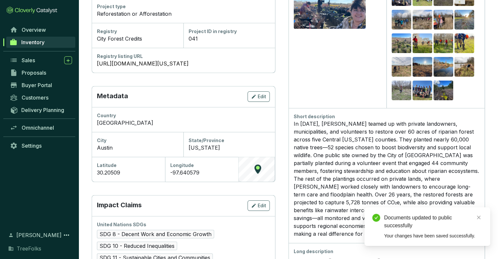
scroll to position [0, 0]
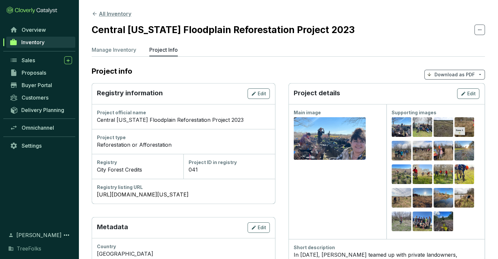
click at [106, 13] on button "All Inventory" at bounding box center [112, 14] width 40 height 8
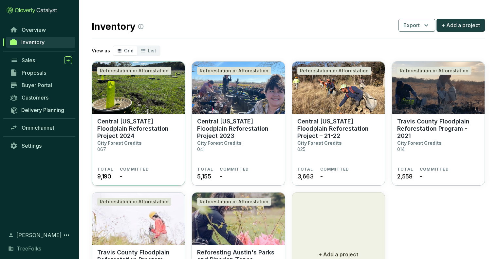
click at [157, 138] on section "Central Texas Floodplain Reforestation Project 2024 City Forest Credits 067" at bounding box center [138, 142] width 82 height 49
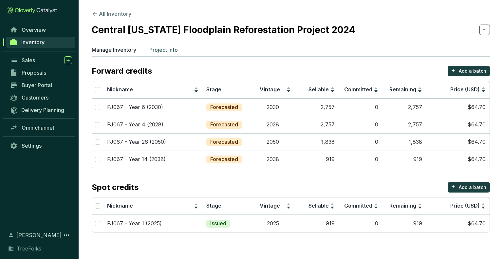
click at [165, 48] on p "Project Info" at bounding box center [163, 50] width 28 height 8
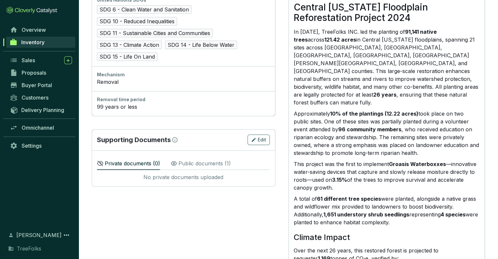
scroll to position [360, 0]
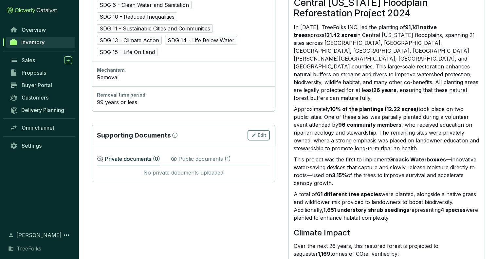
click at [266, 132] on span "Edit" at bounding box center [262, 135] width 9 height 7
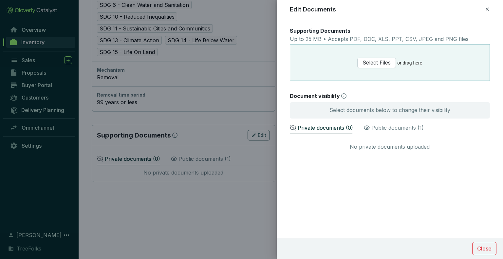
click at [376, 123] on div "Public documents ( 1 )" at bounding box center [393, 127] width 60 height 14
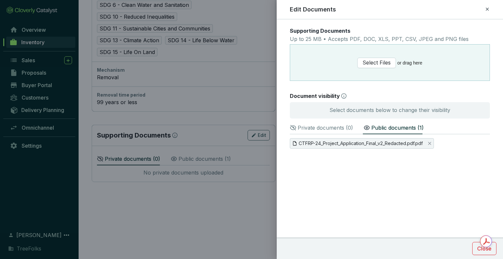
click at [327, 129] on p "Private documents ( 0 )" at bounding box center [325, 128] width 55 height 8
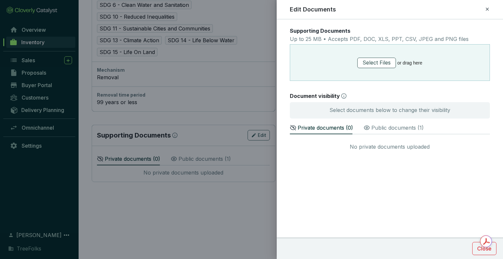
click at [378, 66] on span "Select Files" at bounding box center [376, 63] width 28 height 8
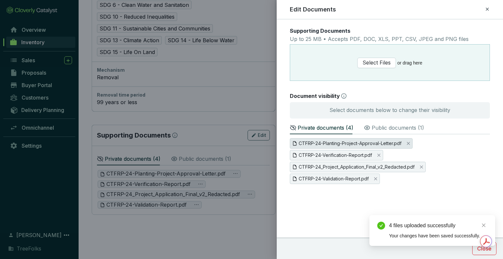
click at [305, 141] on span "CTFRP-24-Planting-Project-Approval-Letter.pdf" at bounding box center [350, 143] width 103 height 7
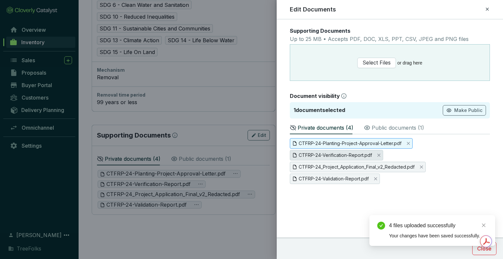
click at [308, 154] on span "CTFRP-24-Verification-Report.pdf" at bounding box center [335, 155] width 73 height 7
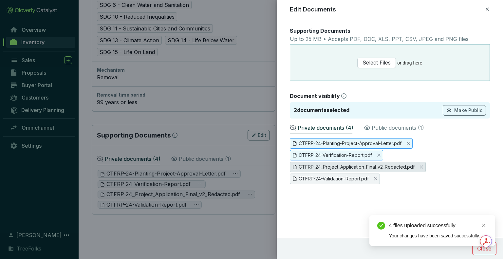
click at [312, 165] on span "CTFRP-24_Project_Application_Final_v2_Redacted.pdf" at bounding box center [357, 166] width 116 height 7
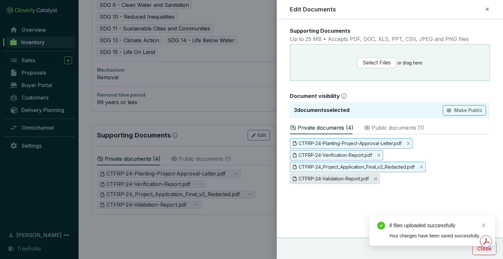
click at [316, 176] on span "CTFRP-24-Validation-Report.pdf" at bounding box center [334, 178] width 70 height 7
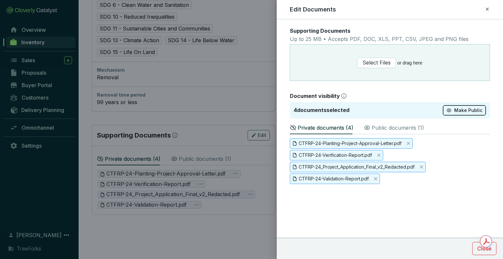
click at [471, 114] on button "Make Public" at bounding box center [464, 110] width 43 height 10
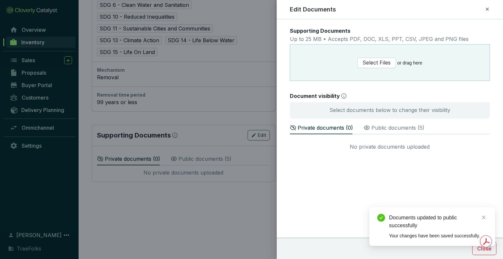
click at [333, 189] on form "Supporting Documents Up to 25 MB • Accepts PDF, DOC, XLS, PPT, CSV, JPEG and PN…" at bounding box center [390, 112] width 226 height 170
click at [486, 218] on link "Close" at bounding box center [483, 217] width 7 height 7
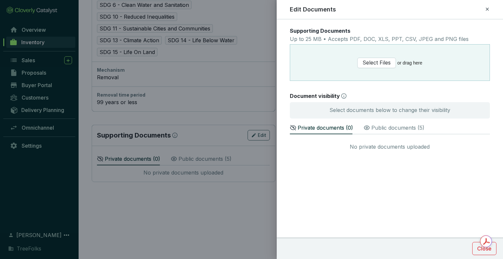
click at [490, 8] on div "Edit Documents" at bounding box center [390, 9] width 211 height 9
click at [487, 8] on icon at bounding box center [487, 9] width 5 height 8
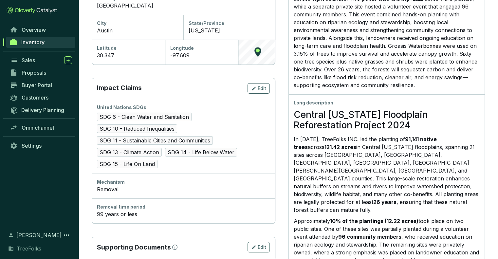
scroll to position [196, 0]
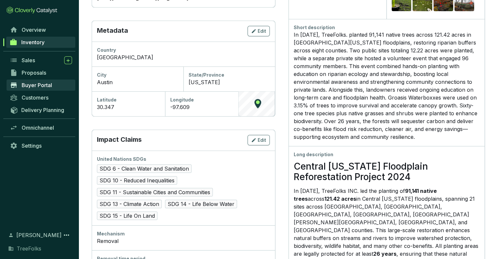
click at [40, 84] on span "Buyer Portal" at bounding box center [37, 85] width 30 height 7
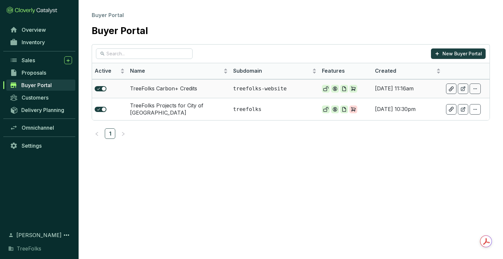
click at [263, 86] on p "treefolks-website" at bounding box center [274, 88] width 83 height 7
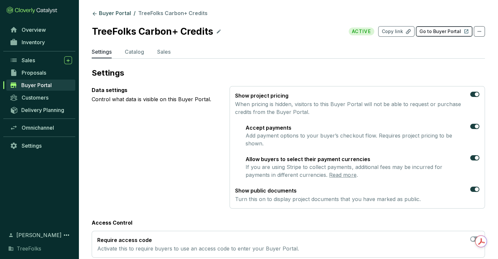
click at [428, 32] on p "Go to Buyer Portal" at bounding box center [440, 31] width 42 height 7
click at [398, 30] on p "Copy link" at bounding box center [392, 31] width 21 height 7
